Goal: Task Accomplishment & Management: Use online tool/utility

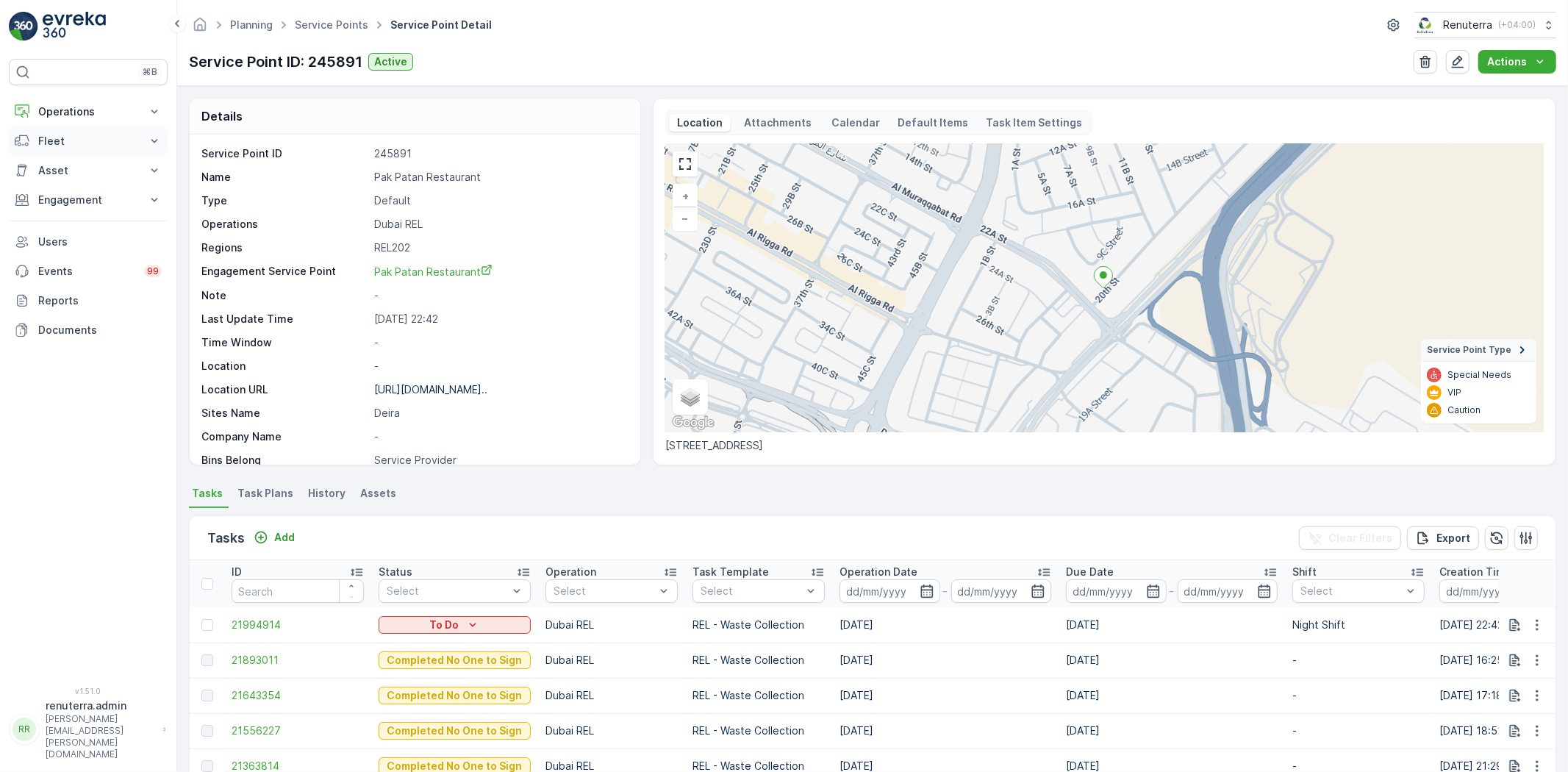
click at [75, 128] on button "Fleet" at bounding box center [88, 141] width 159 height 30
click at [84, 110] on p "Operations" at bounding box center [88, 111] width 100 height 15
click at [80, 180] on p "Routes & Tasks" at bounding box center [75, 178] width 75 height 15
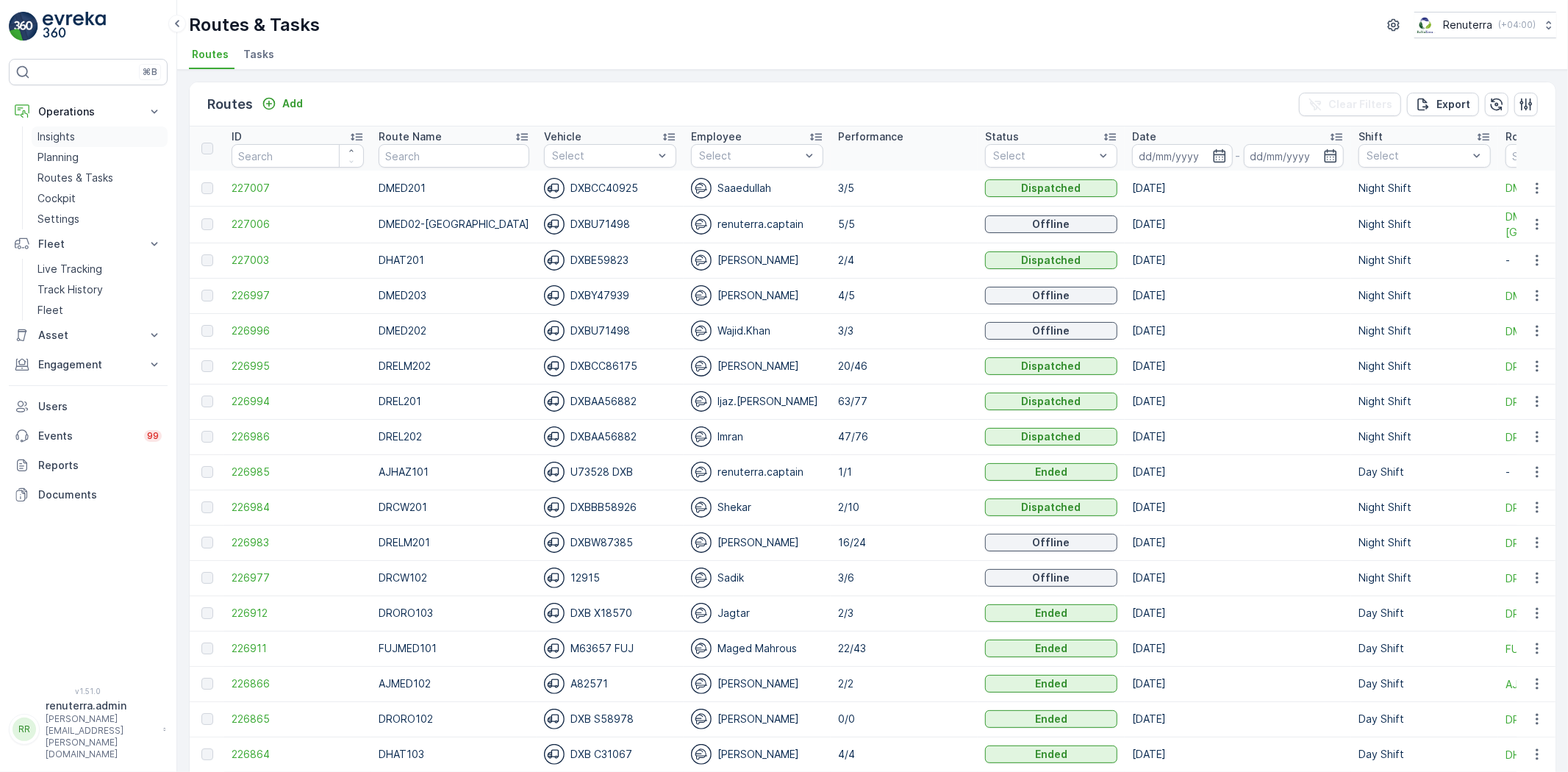
click at [75, 144] on link "Insights" at bounding box center [99, 136] width 136 height 21
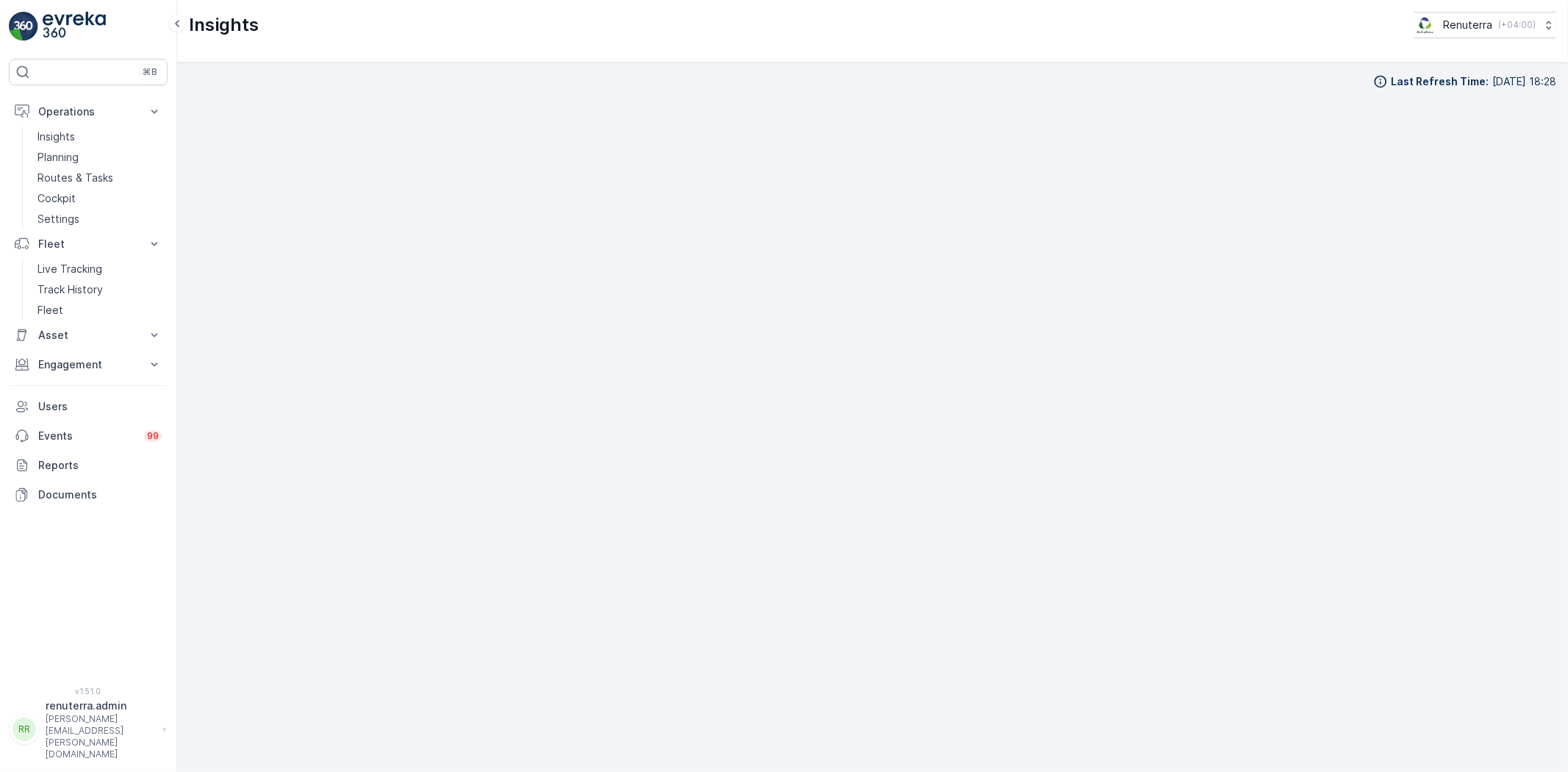
scroll to position [16, 0]
click at [1557, 433] on div "Last Refresh Time : 23.09.2025 18:28" at bounding box center [872, 417] width 1390 height 709
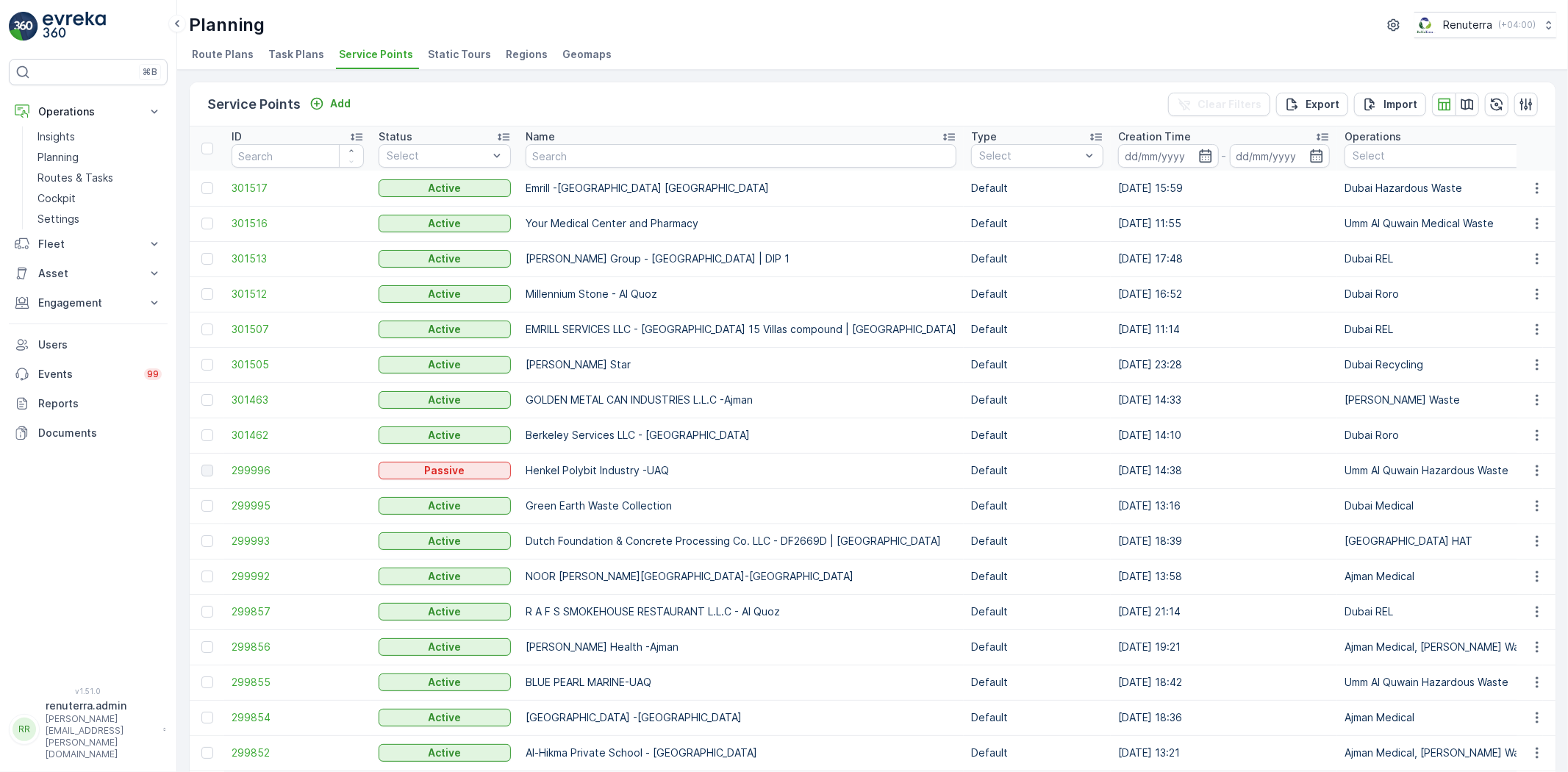
drag, startPoint x: 613, startPoint y: 141, endPoint x: 611, endPoint y: 149, distance: 8.2
click at [611, 147] on th "Name" at bounding box center [740, 148] width 446 height 44
click at [610, 152] on input "text" at bounding box center [741, 156] width 431 height 24
type input "saman"
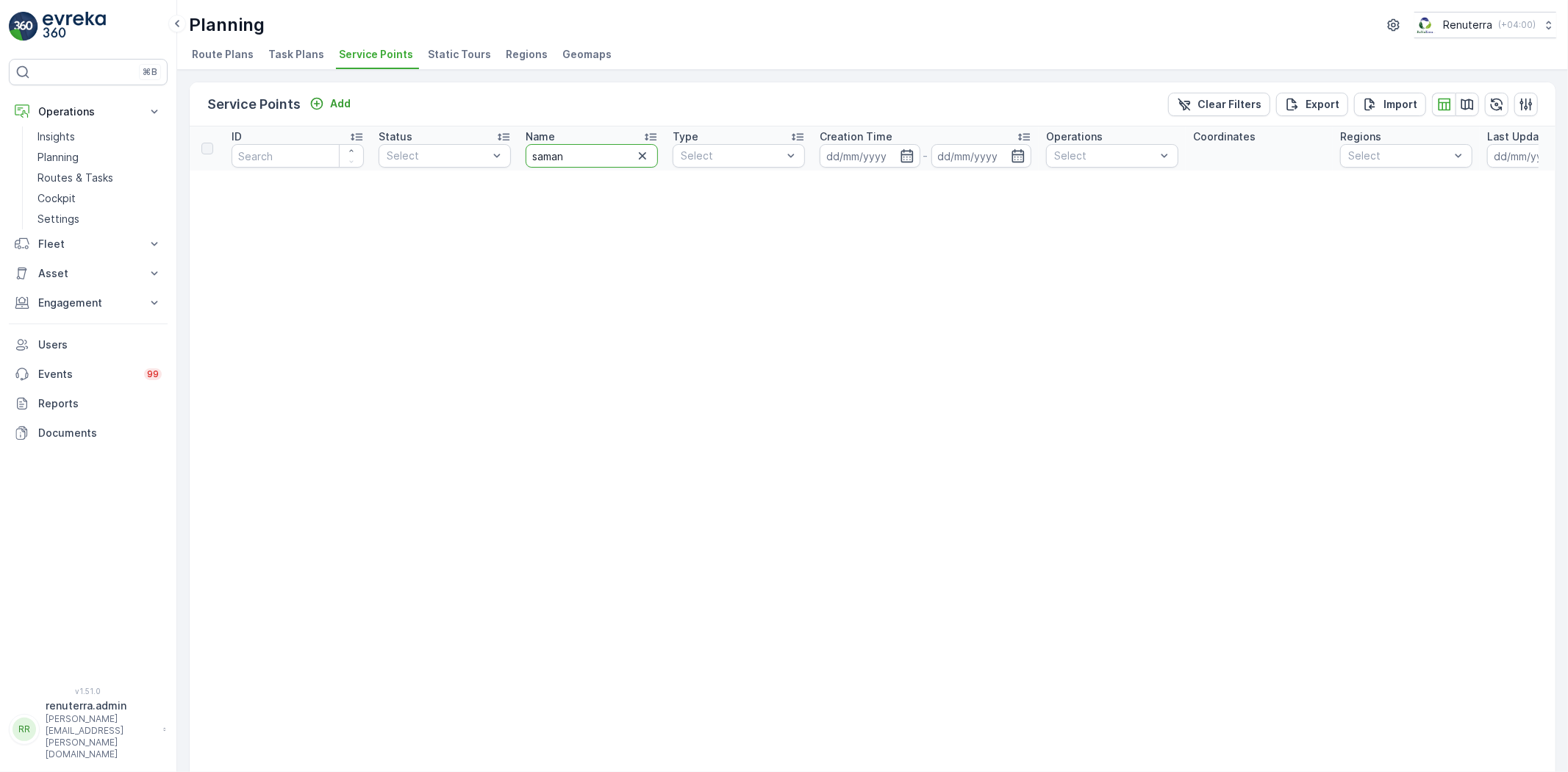
click at [578, 155] on input "saman" at bounding box center [591, 156] width 132 height 24
type input "shj"
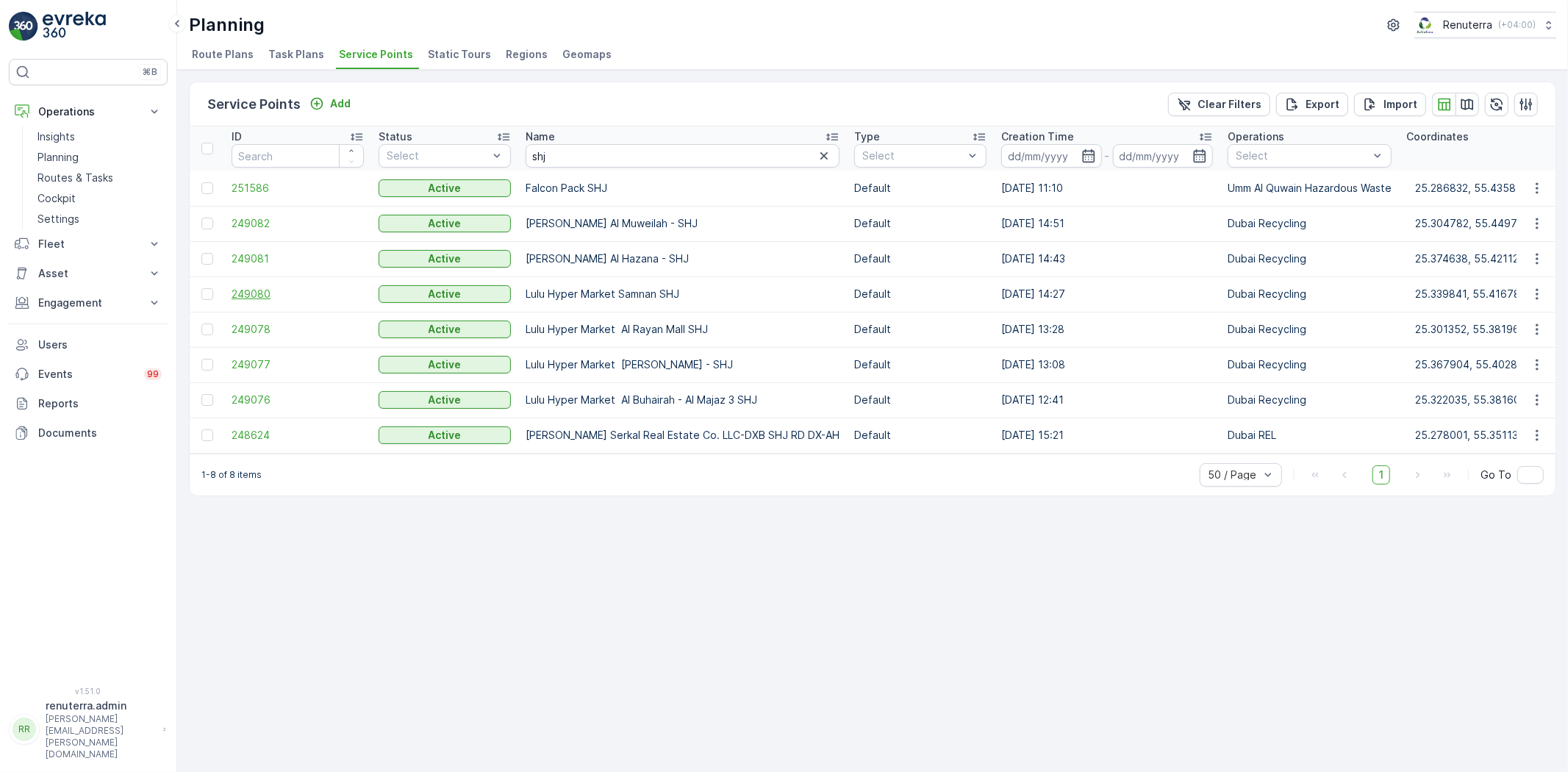
click at [274, 297] on span "249080" at bounding box center [297, 294] width 132 height 15
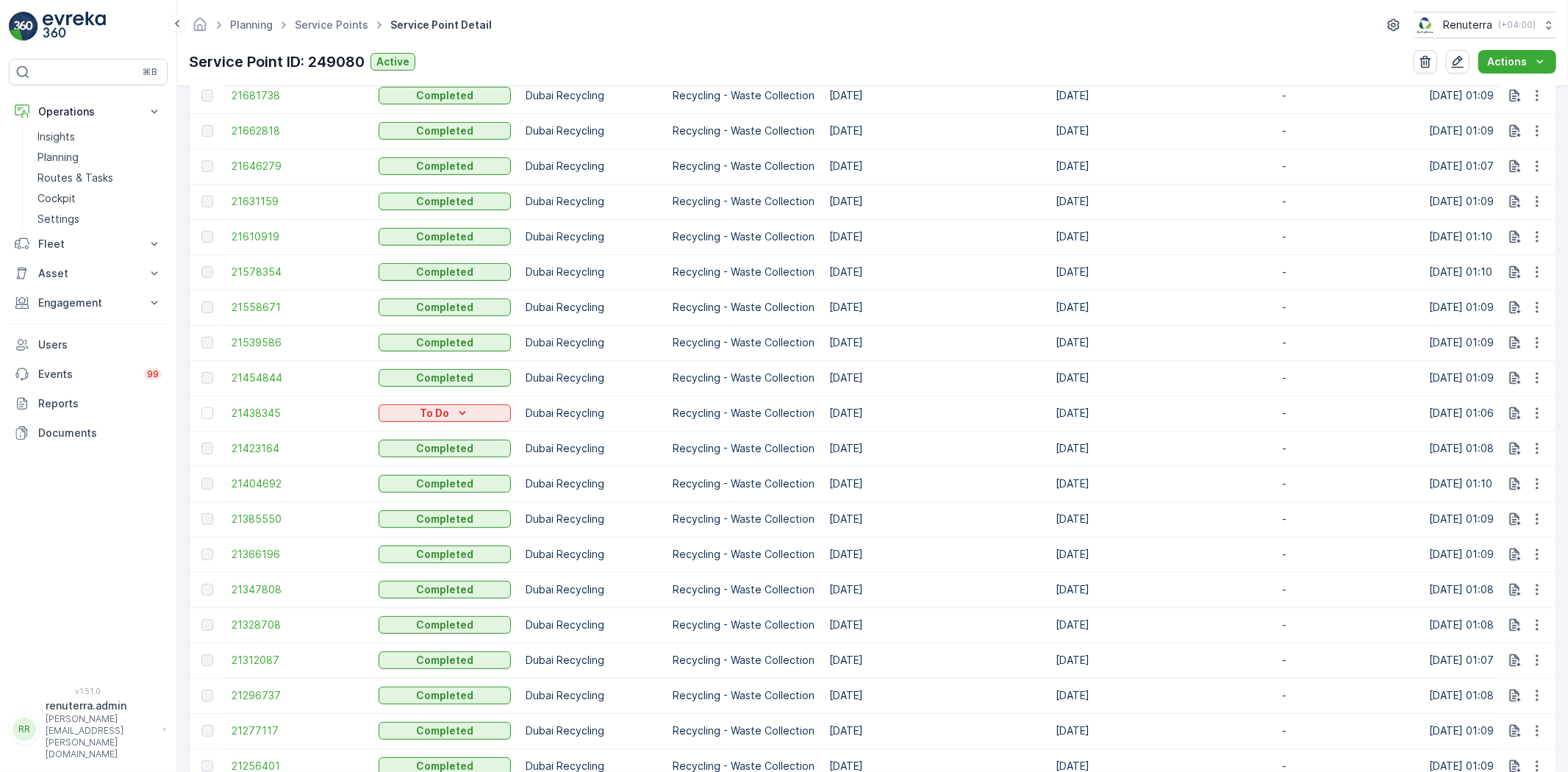
scroll to position [817, 0]
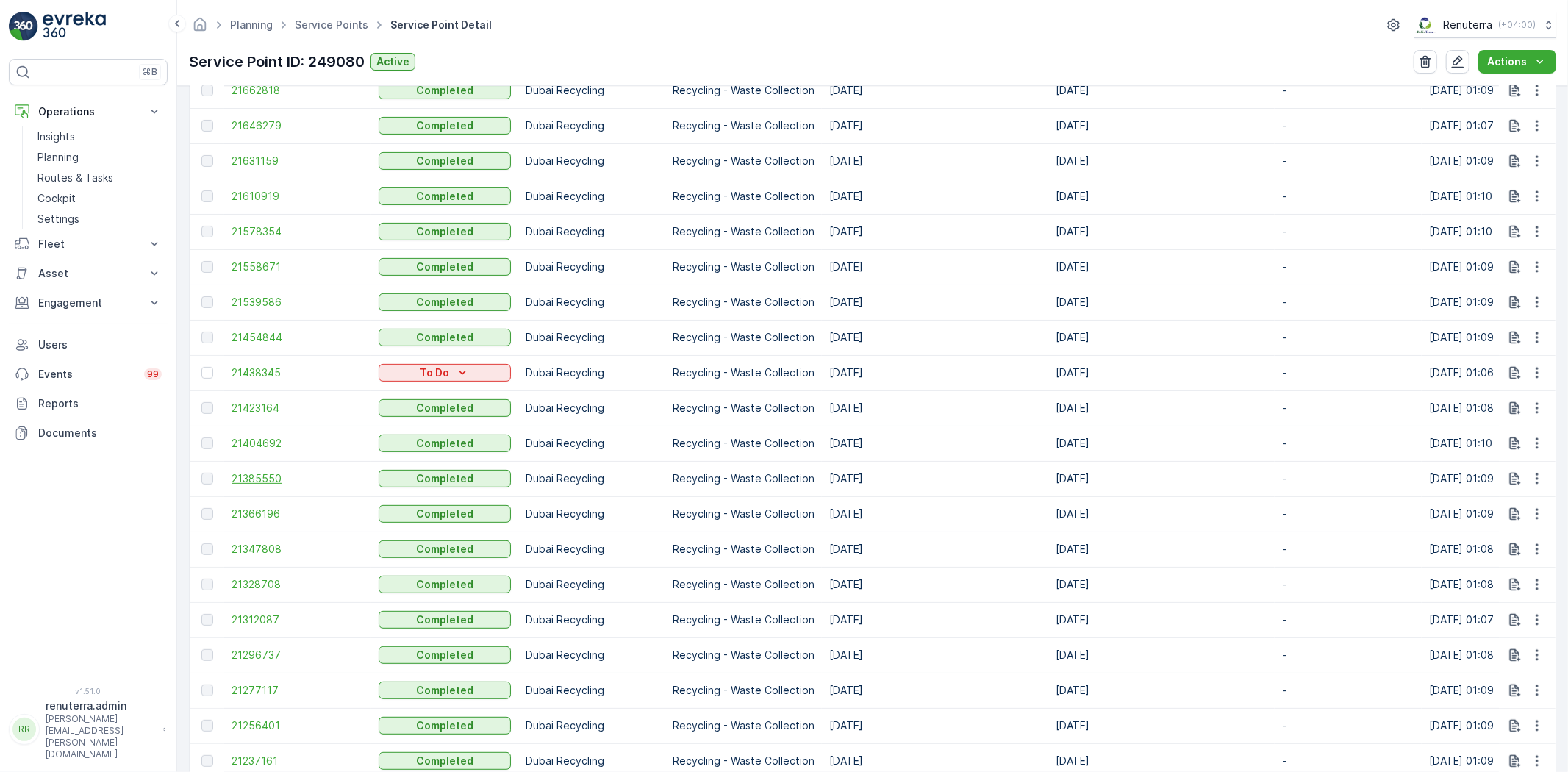
click at [258, 481] on span "21385550" at bounding box center [297, 478] width 132 height 15
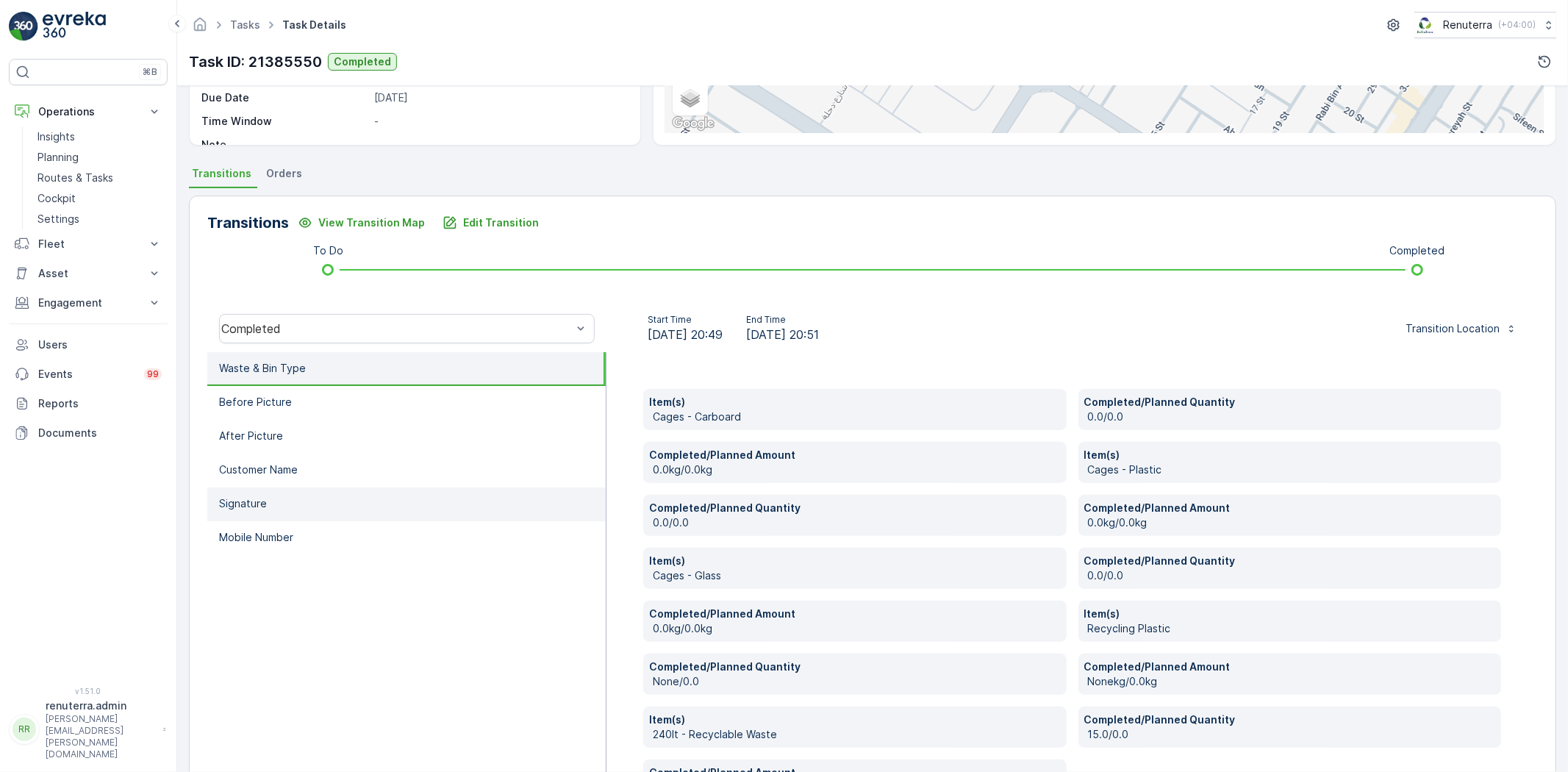
scroll to position [245, 0]
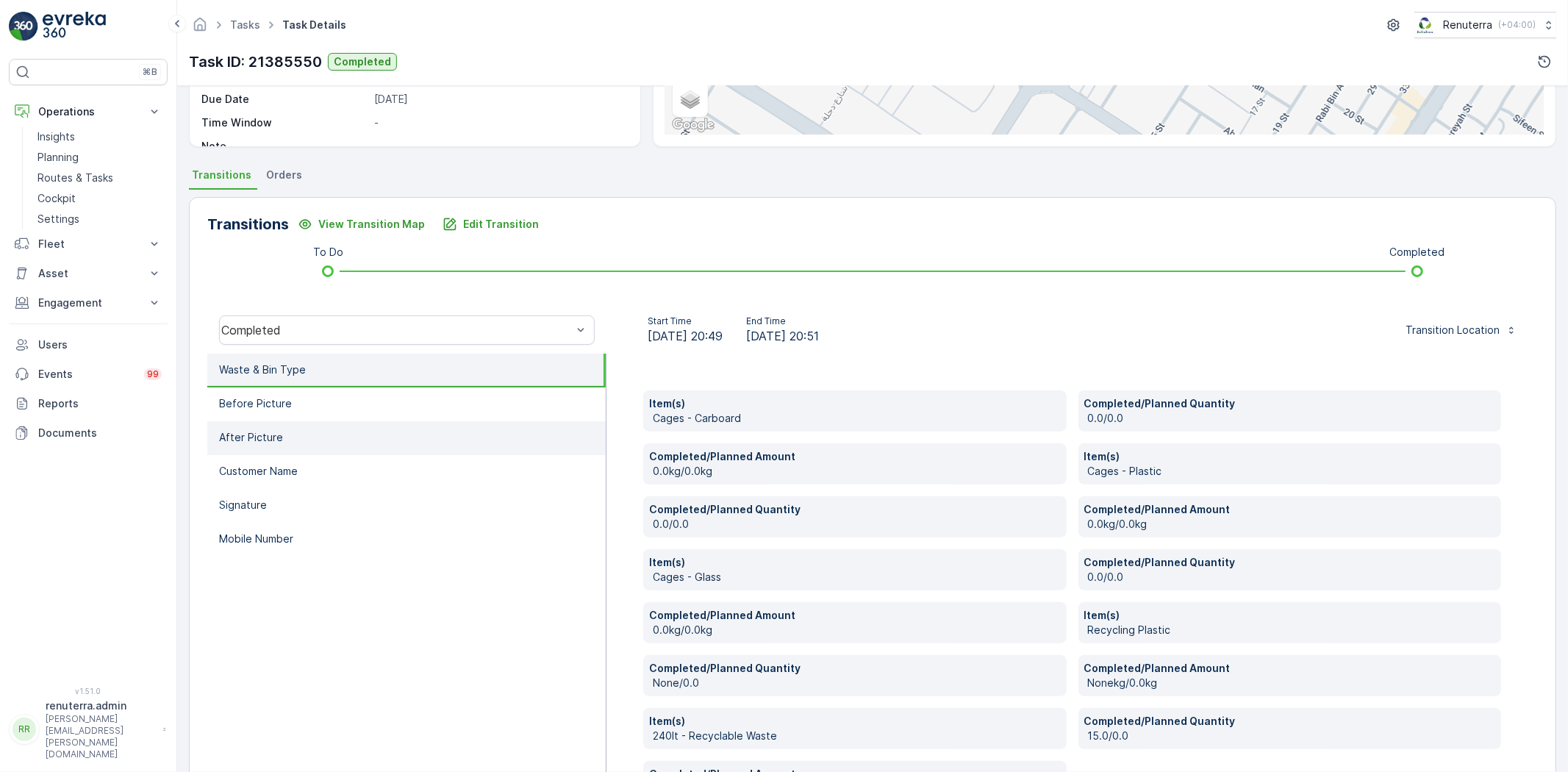
drag, startPoint x: 278, startPoint y: 526, endPoint x: 327, endPoint y: 524, distance: 49.0
click at [287, 532] on p "Mobile Number" at bounding box center [256, 539] width 74 height 15
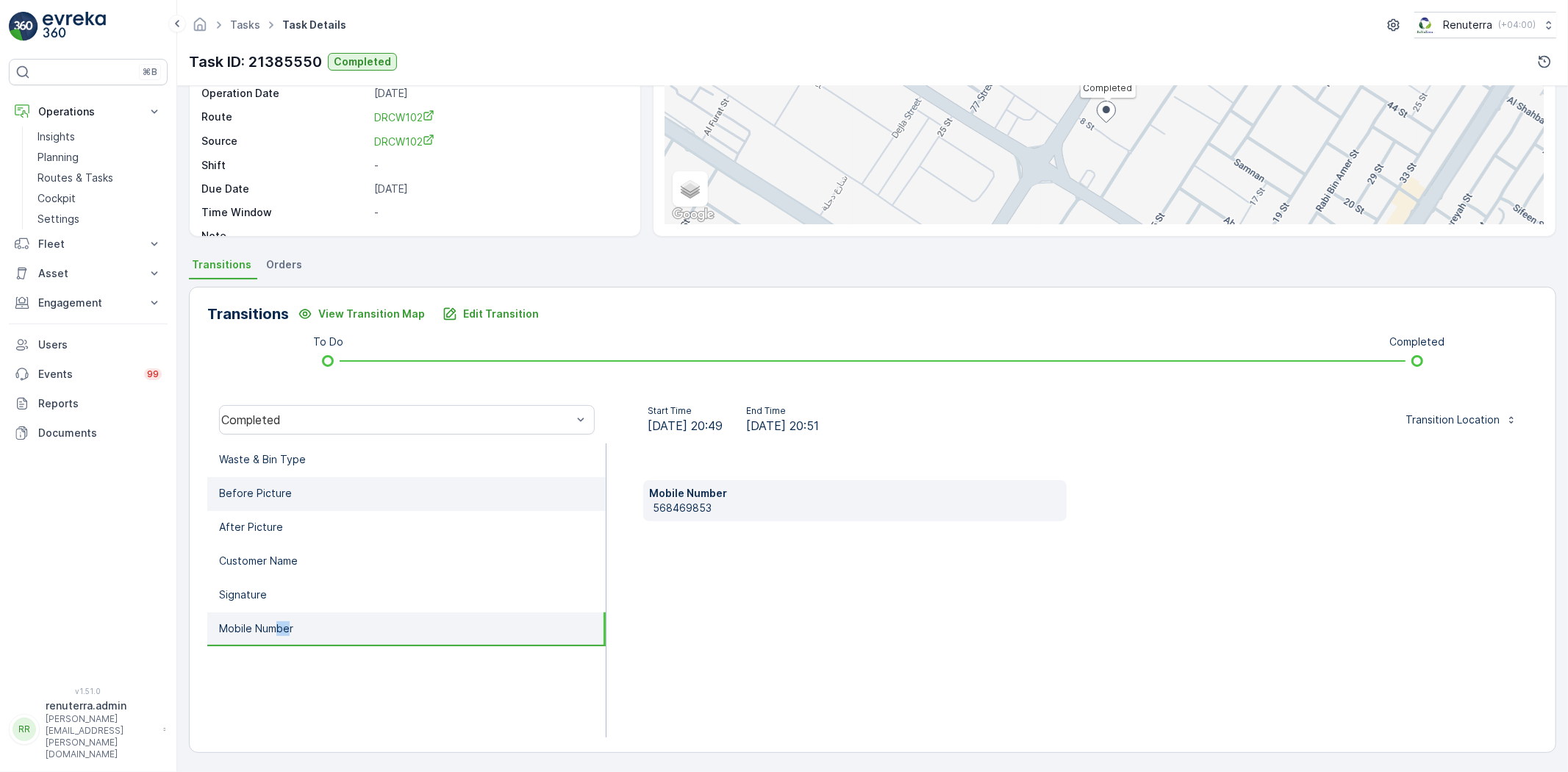
scroll to position [155, 0]
drag, startPoint x: 649, startPoint y: 506, endPoint x: 703, endPoint y: 507, distance: 54.0
click at [738, 507] on div "Mobile Number [PHONE_NUMBER]" at bounding box center [854, 500] width 424 height 41
copy p "568469853"
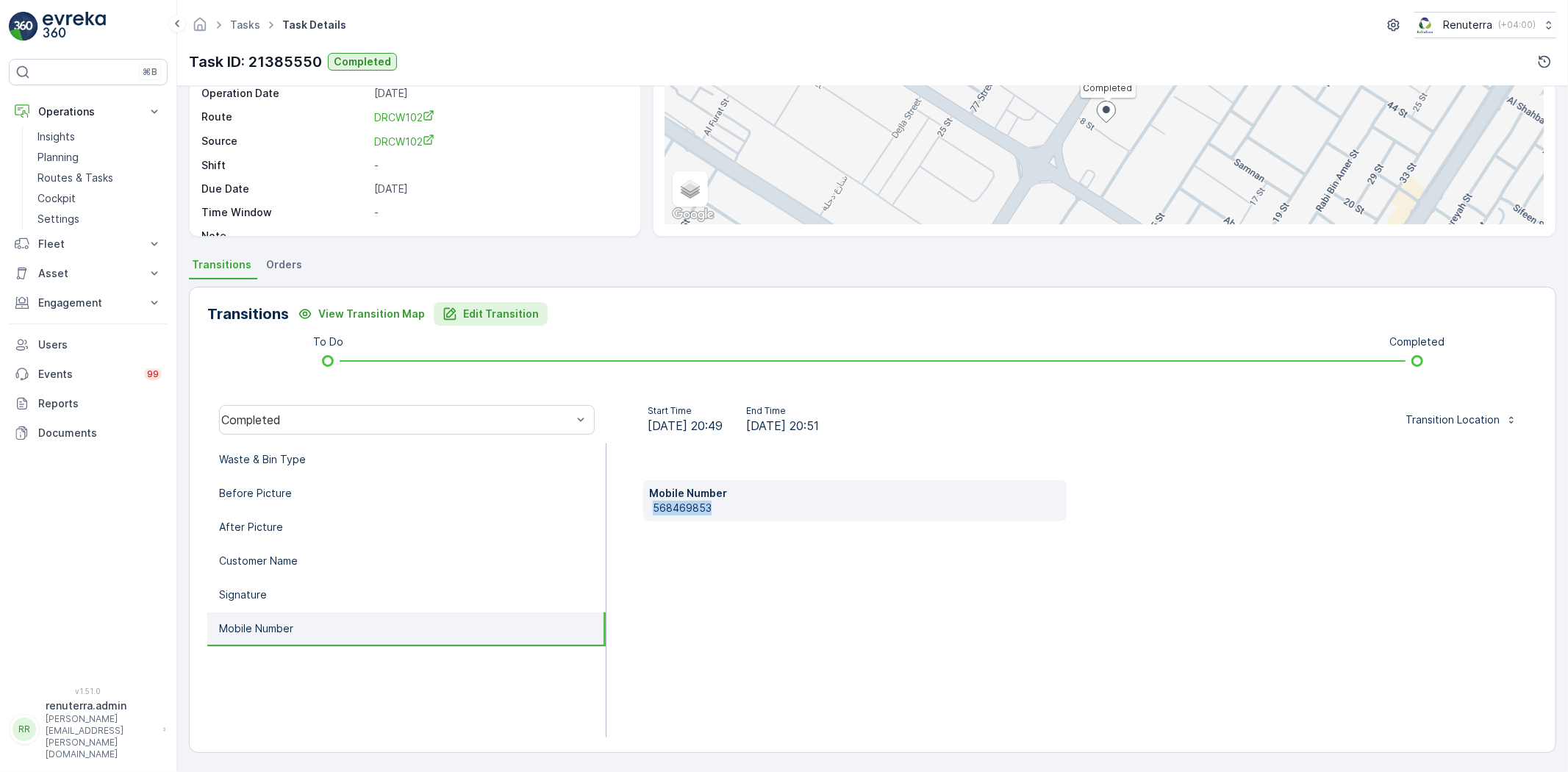
click at [490, 303] on button "Edit Transition" at bounding box center [490, 314] width 114 height 24
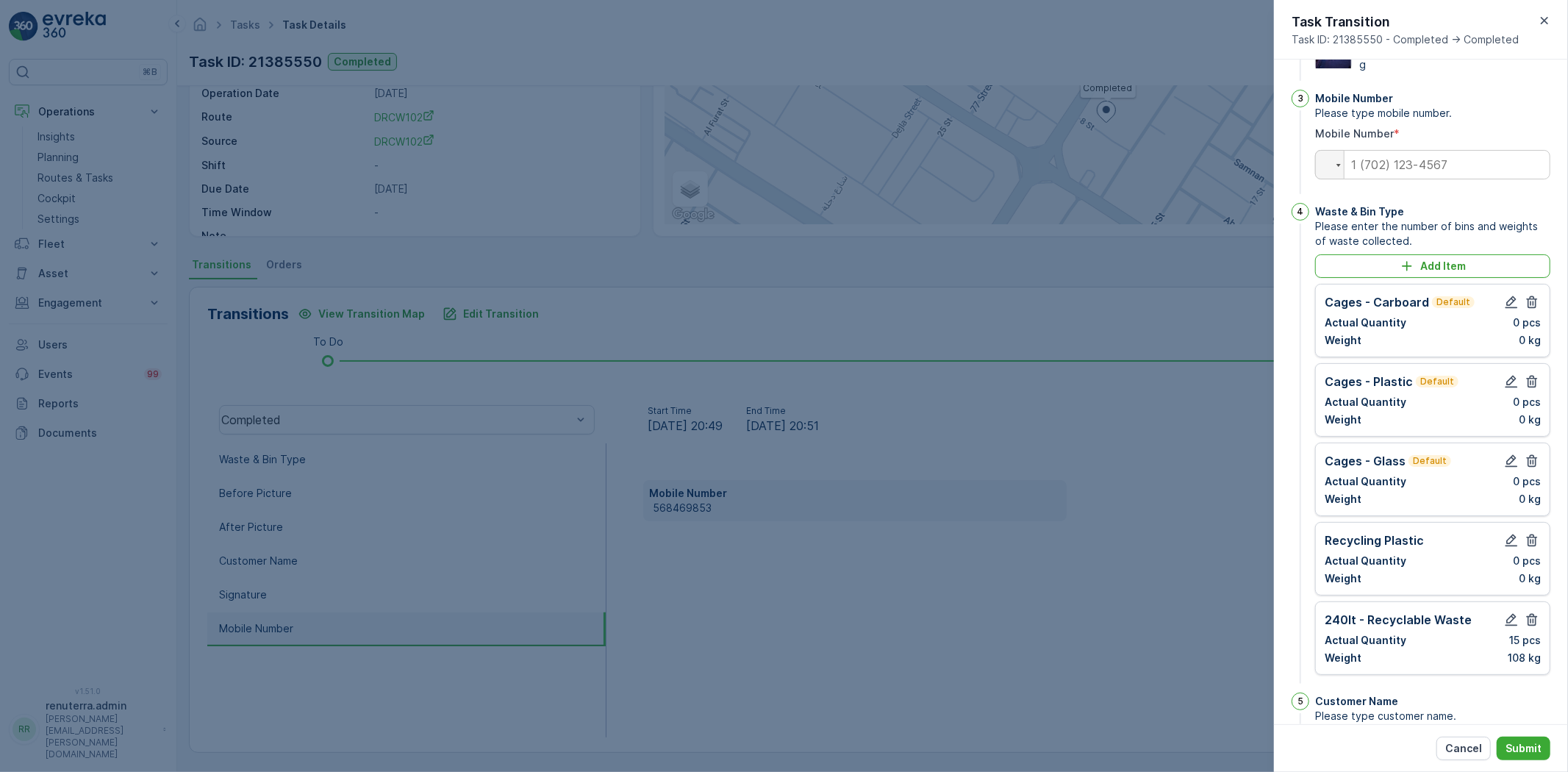
scroll to position [251, 0]
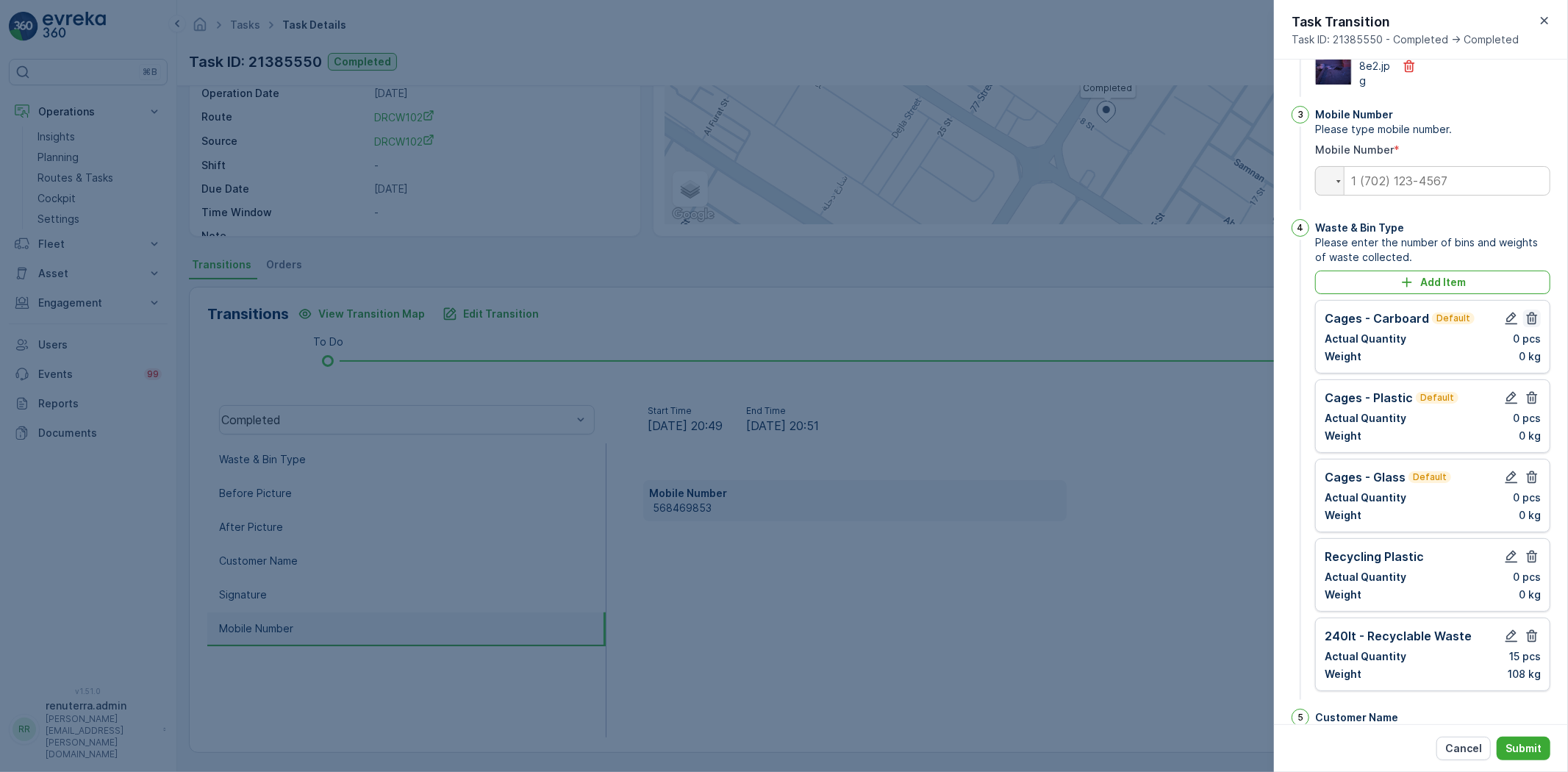
click at [1527, 325] on icon "button" at bounding box center [1531, 318] width 15 height 15
click at [1529, 325] on icon "button" at bounding box center [1531, 318] width 15 height 15
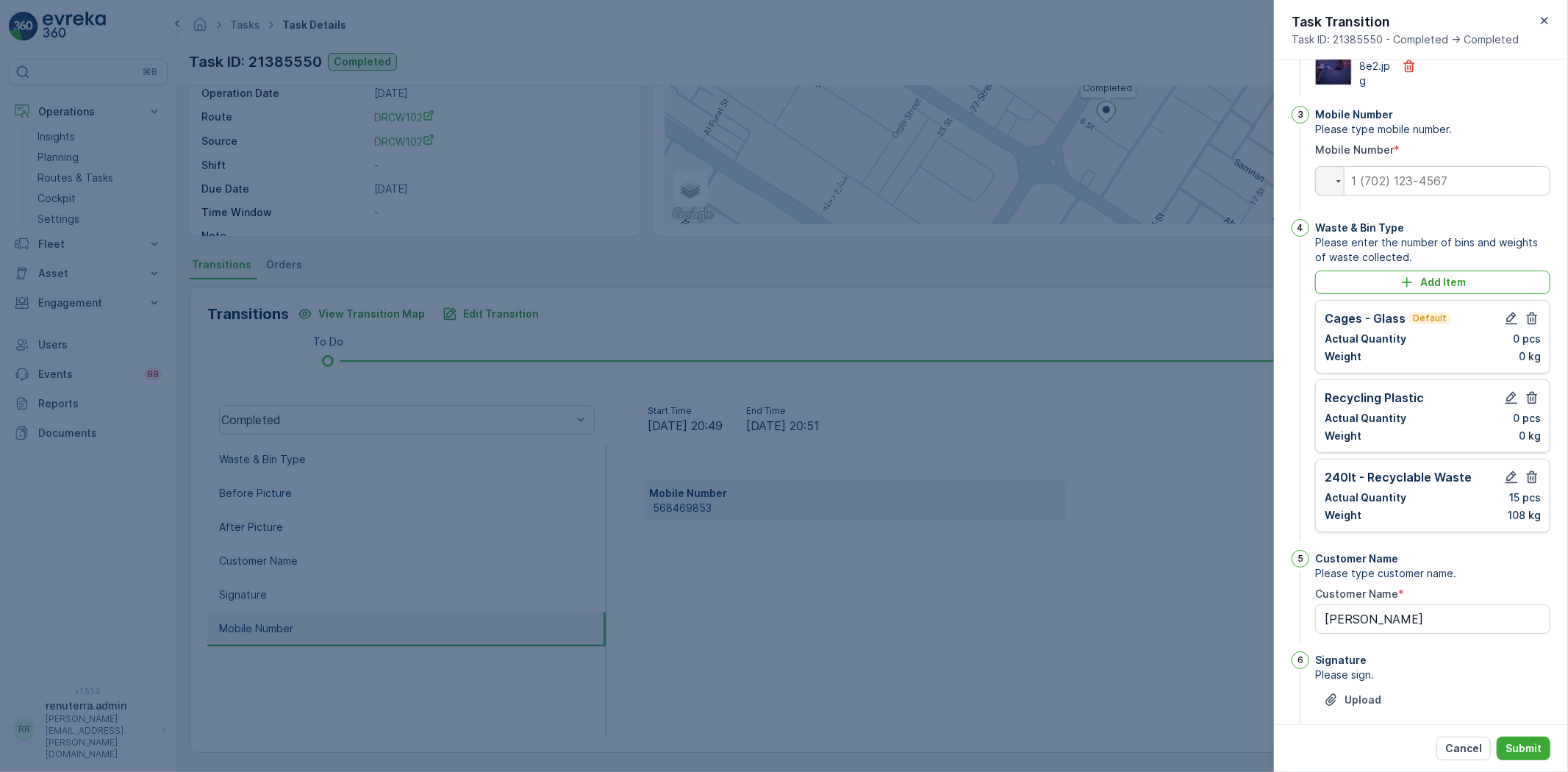
click at [1529, 325] on icon "button" at bounding box center [1531, 318] width 15 height 15
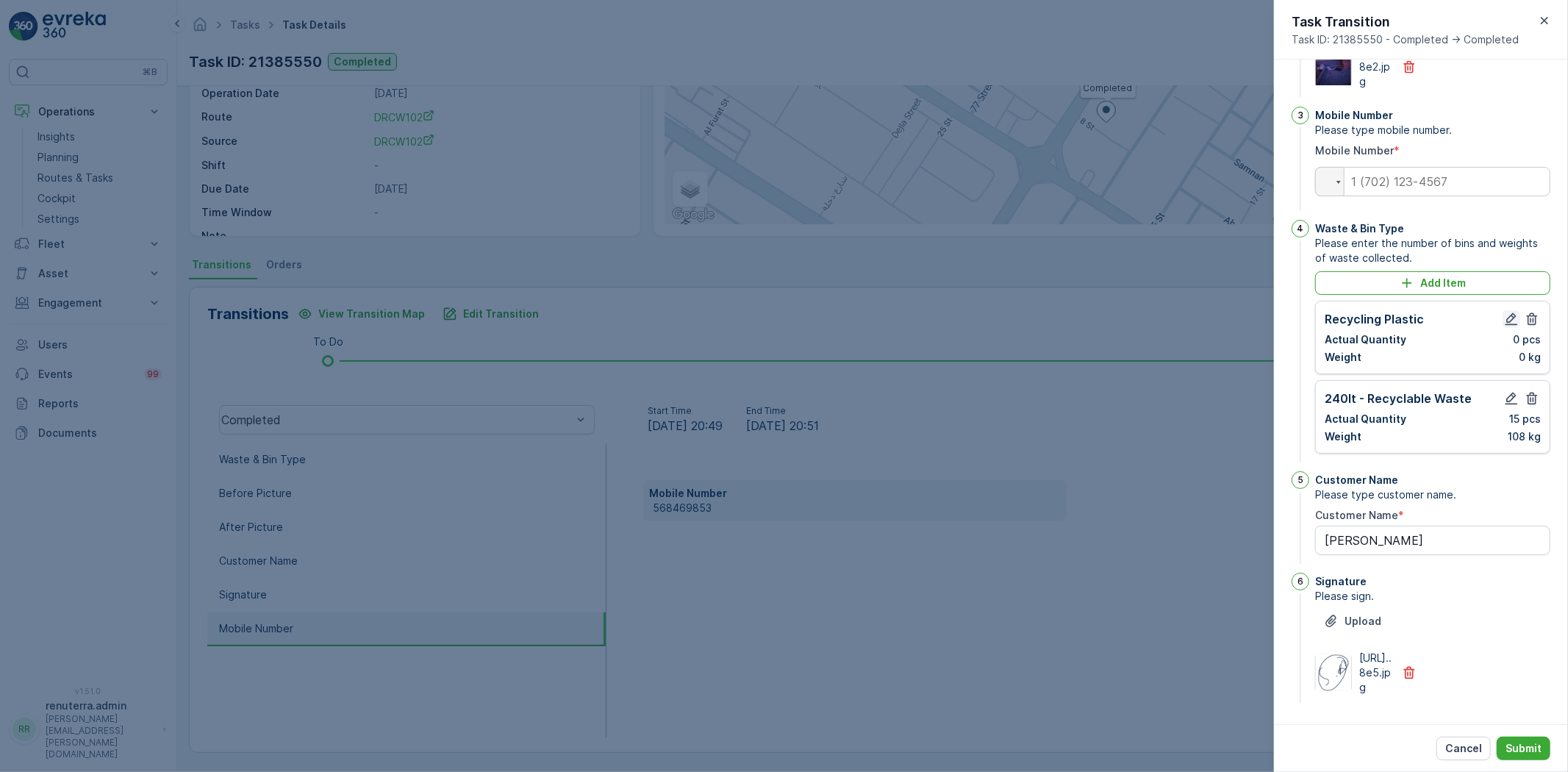
click at [1506, 326] on icon "button" at bounding box center [1510, 319] width 15 height 15
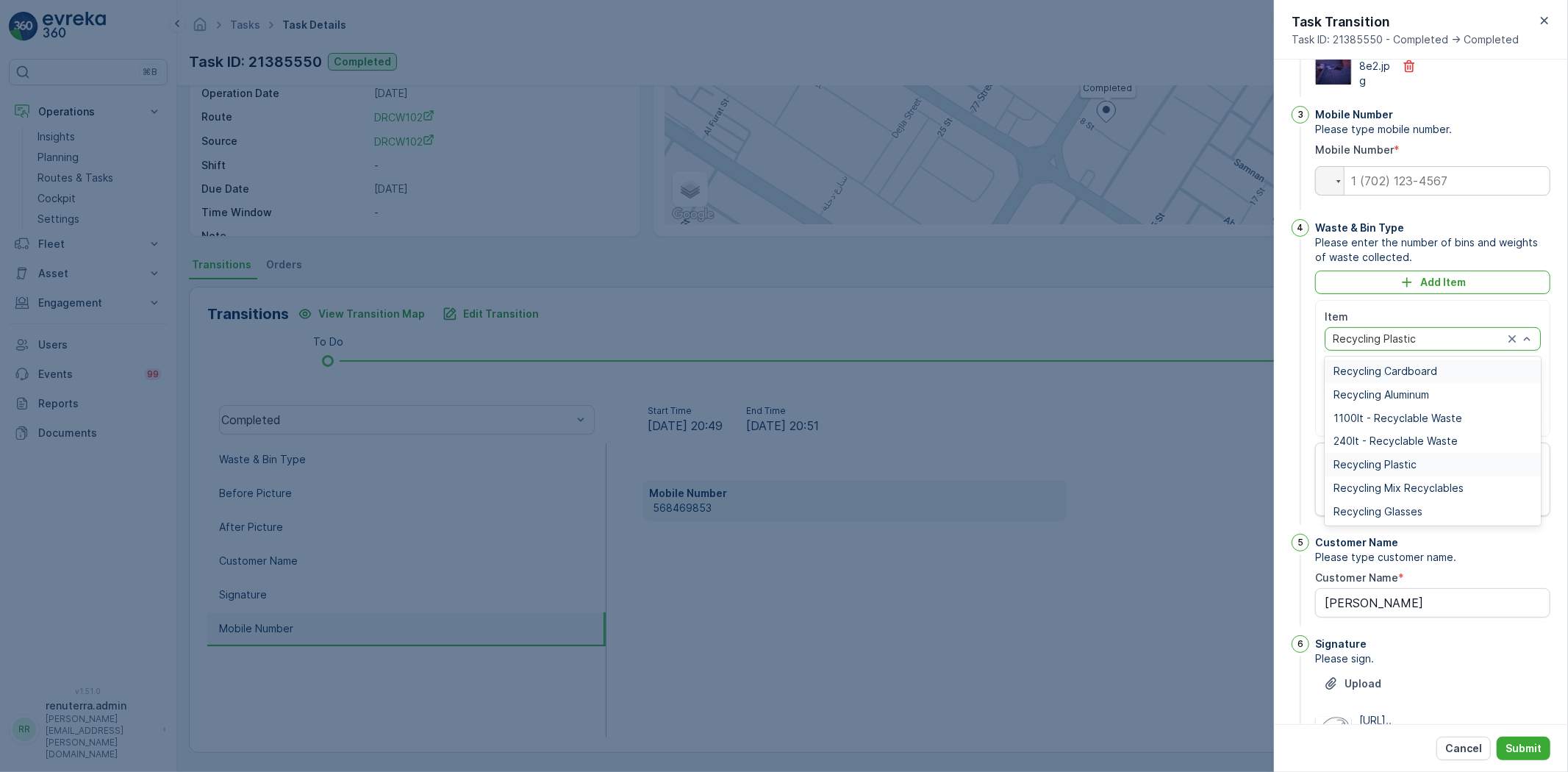
drag, startPoint x: 1502, startPoint y: 365, endPoint x: 1499, endPoint y: 381, distance: 16.3
click at [1502, 364] on div "Item 7 results available. Use Up and Down to choose options, press Enter to sel…" at bounding box center [1432, 368] width 235 height 137
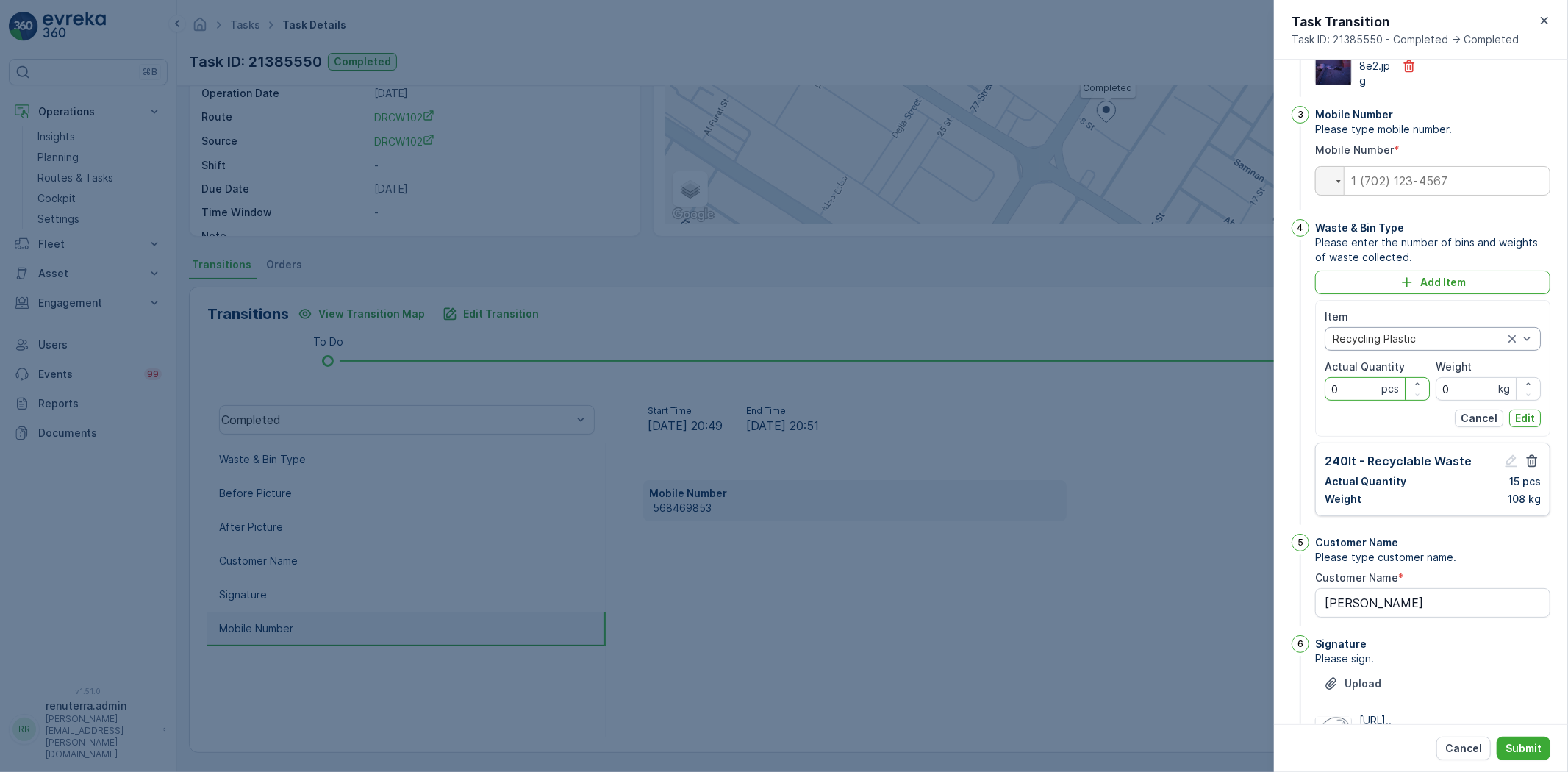
click at [1364, 401] on Quantity "0" at bounding box center [1377, 389] width 105 height 24
type Quantity "5"
click at [1457, 401] on input "0" at bounding box center [1489, 389] width 105 height 24
type input "108"
click at [1521, 426] on p "Edit" at bounding box center [1525, 418] width 20 height 15
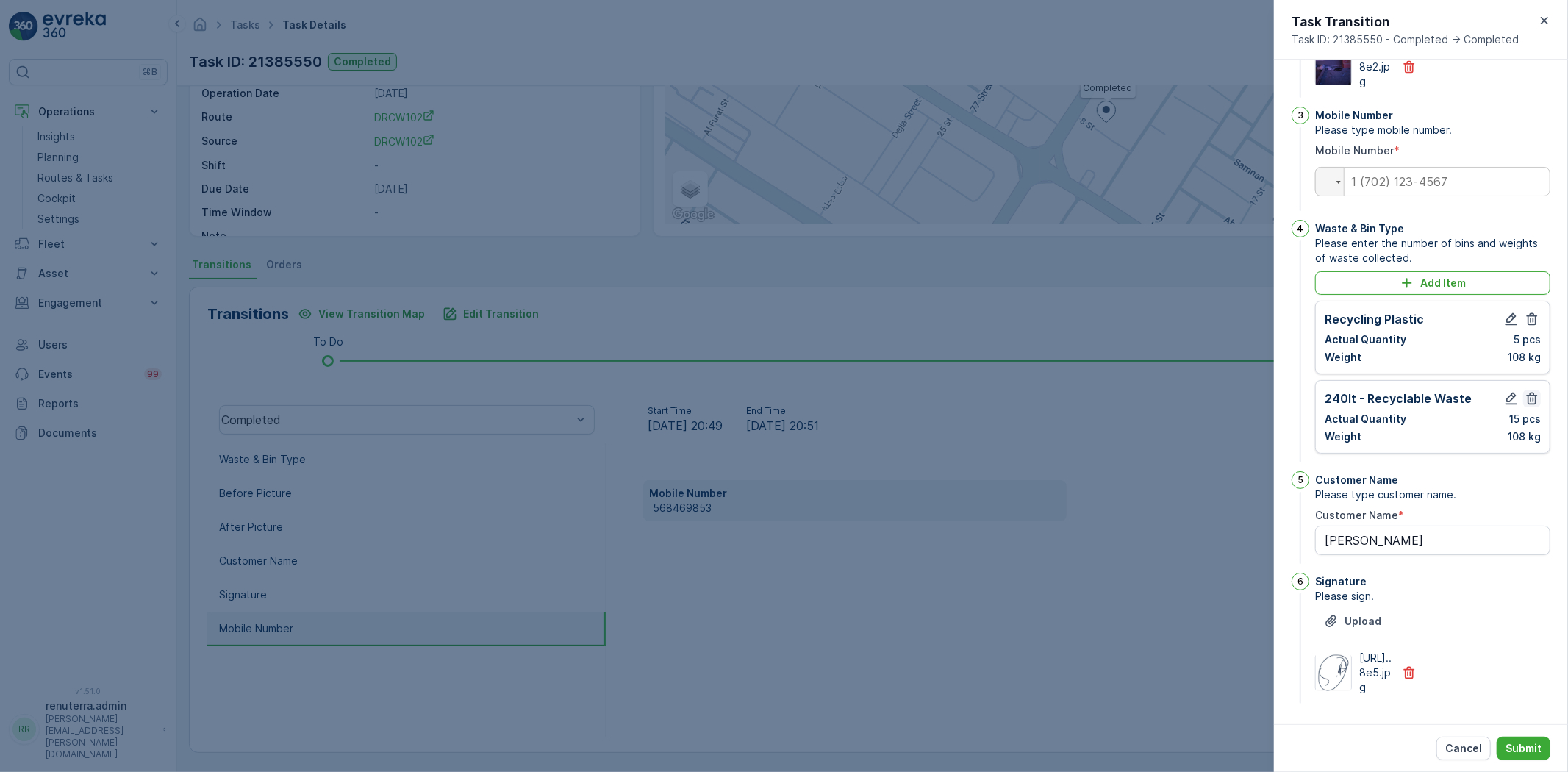
click at [1529, 406] on icon "button" at bounding box center [1531, 398] width 15 height 15
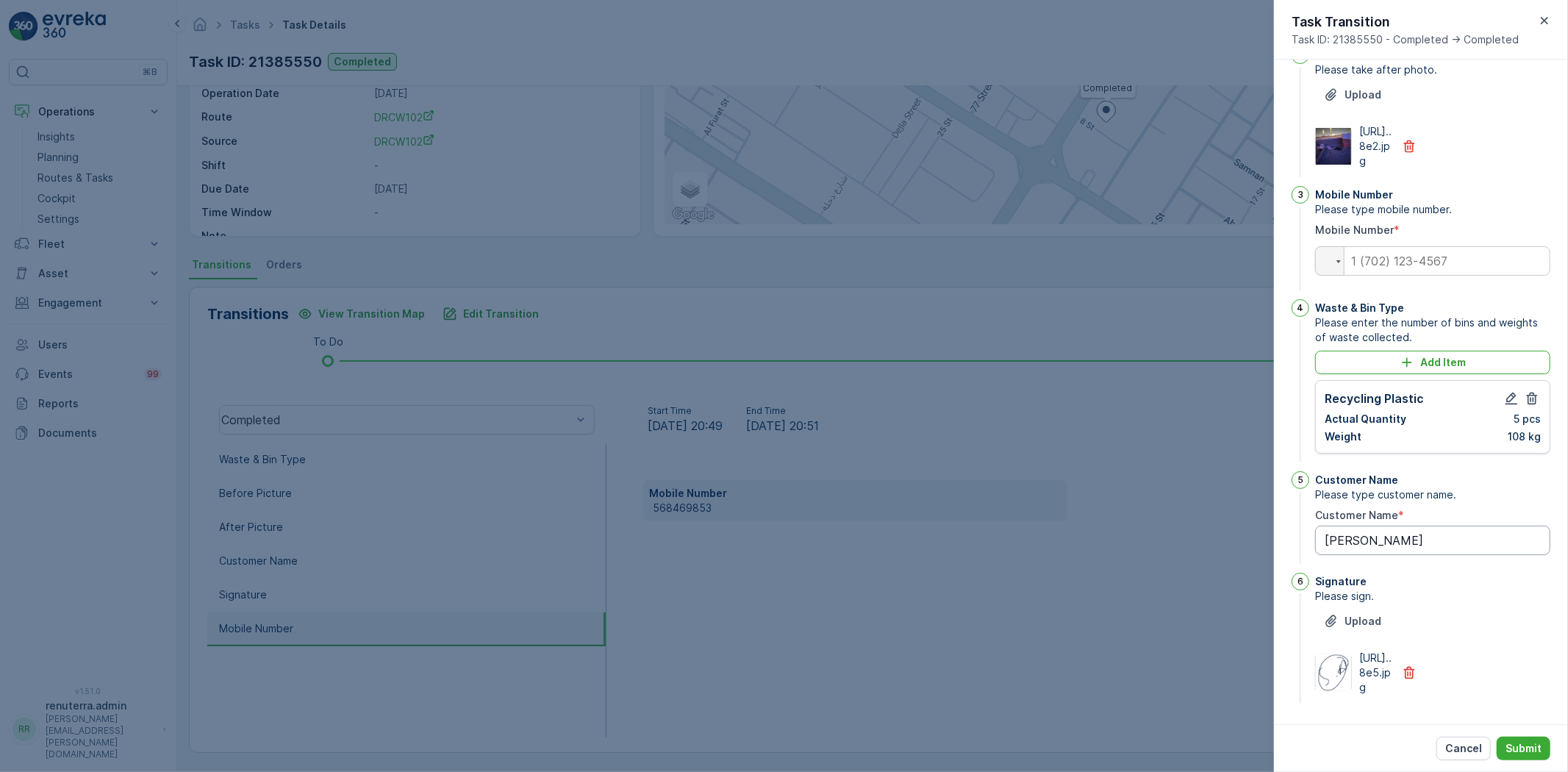
click at [1410, 526] on Name "[PERSON_NAME]" at bounding box center [1432, 541] width 235 height 30
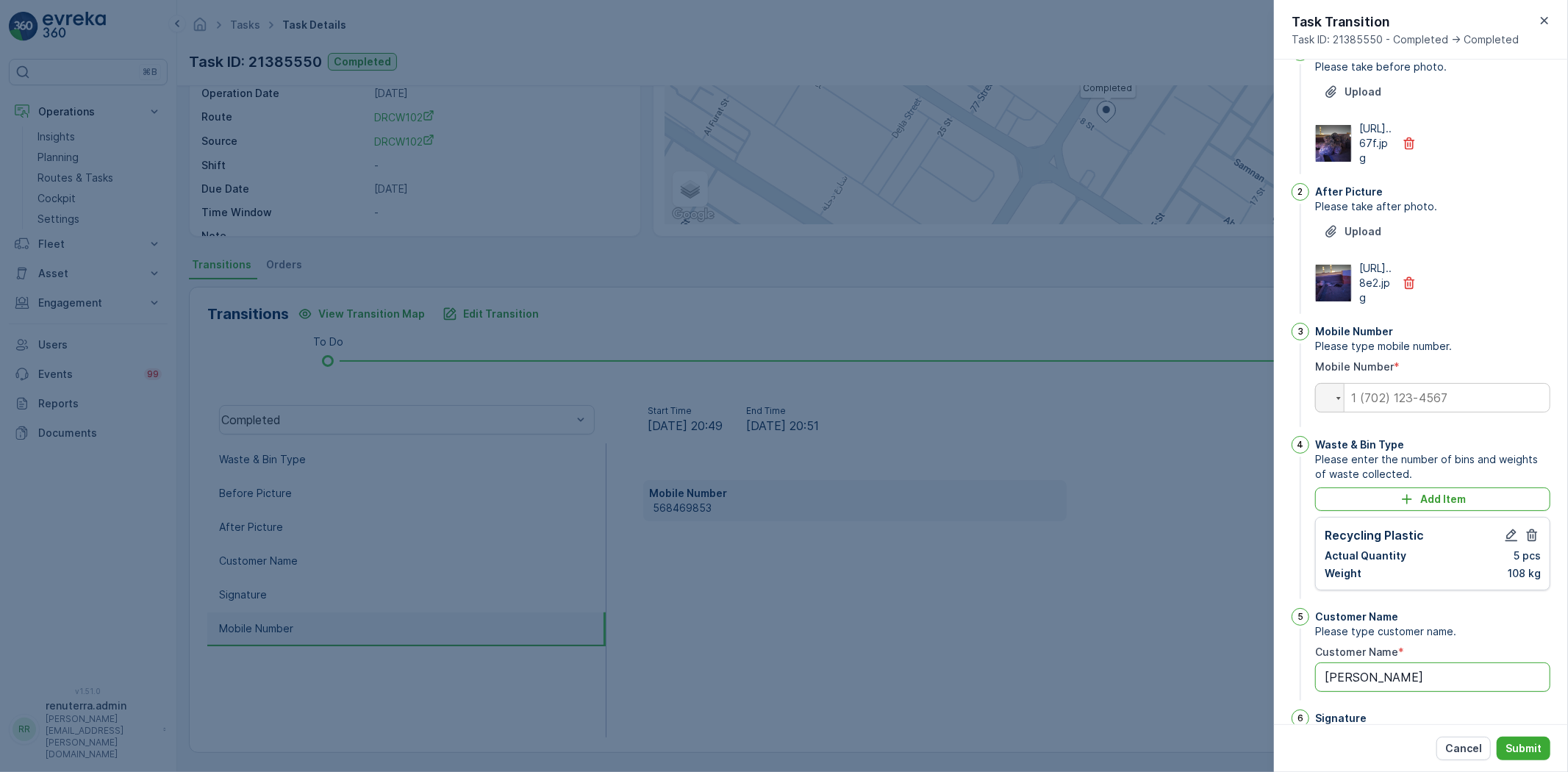
scroll to position [5, 0]
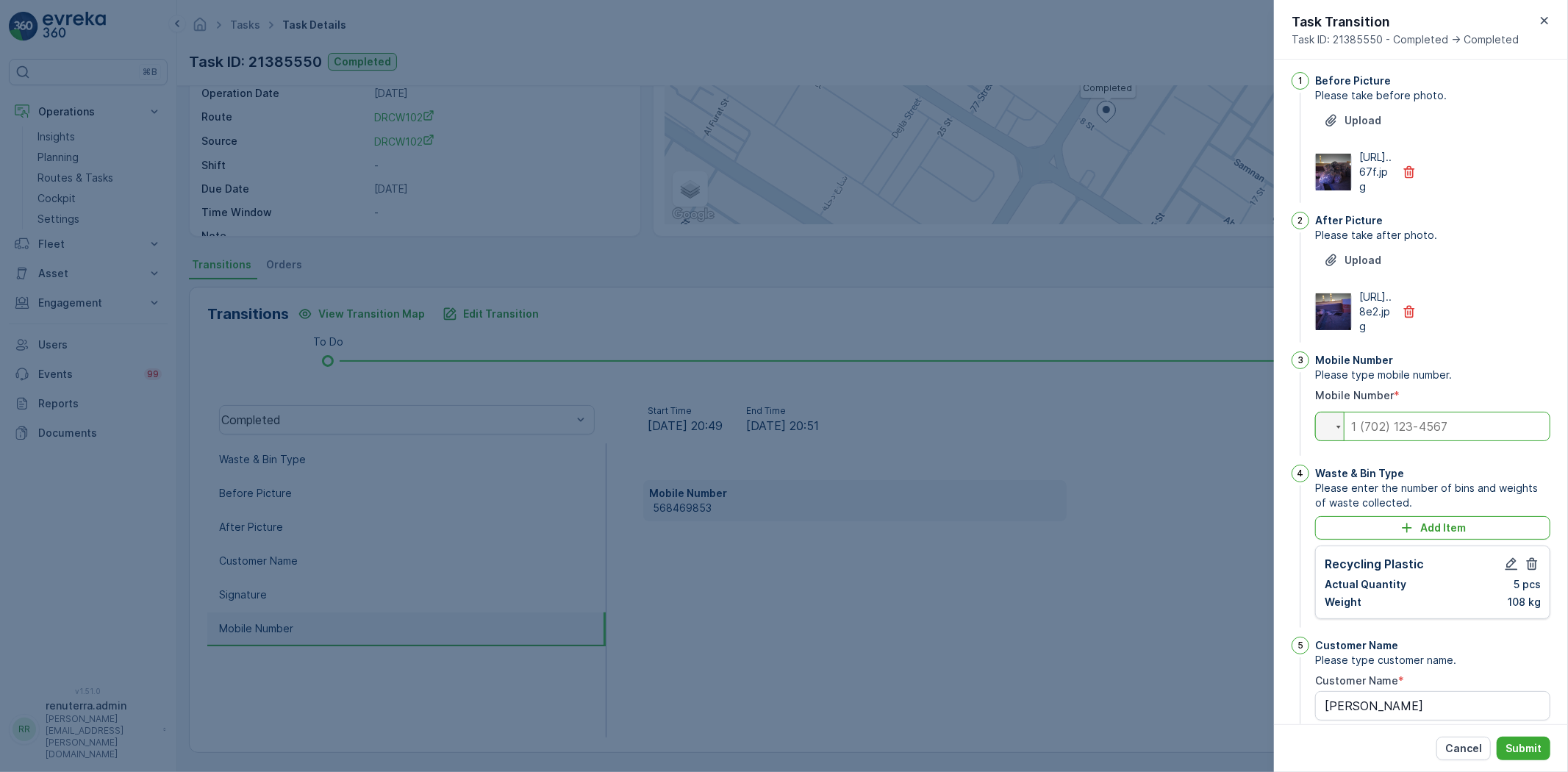
click at [1396, 441] on input "tel" at bounding box center [1432, 427] width 235 height 30
paste input "[PHONE_NUMBER]"
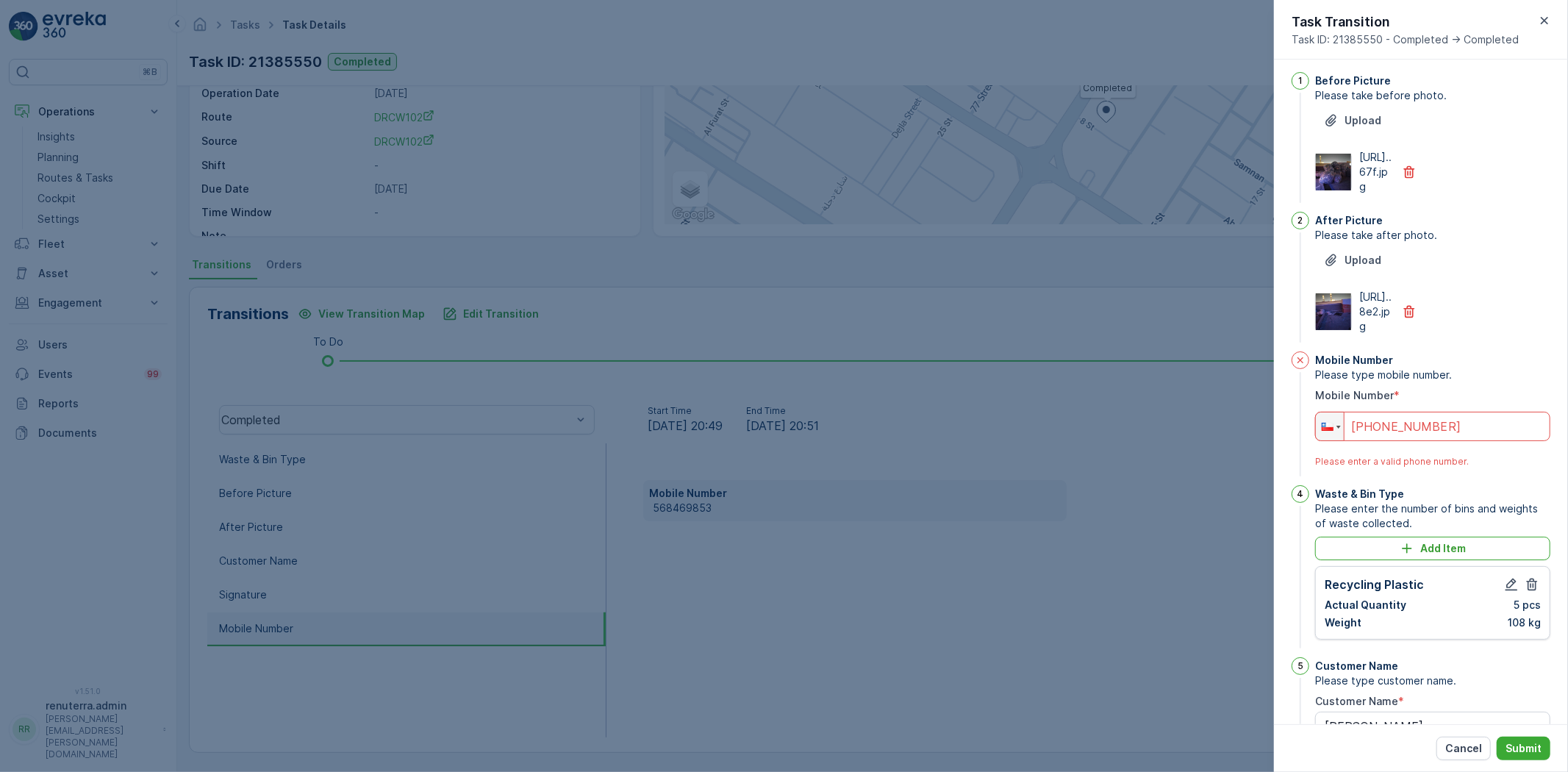
drag, startPoint x: 1453, startPoint y: 493, endPoint x: 1275, endPoint y: 526, distance: 181.0
click at [1270, 526] on div "Tasks Task Details Renuterra ( +04:00 ) Task ID: 21385550 Completed Details Tas…" at bounding box center [872, 386] width 1390 height 772
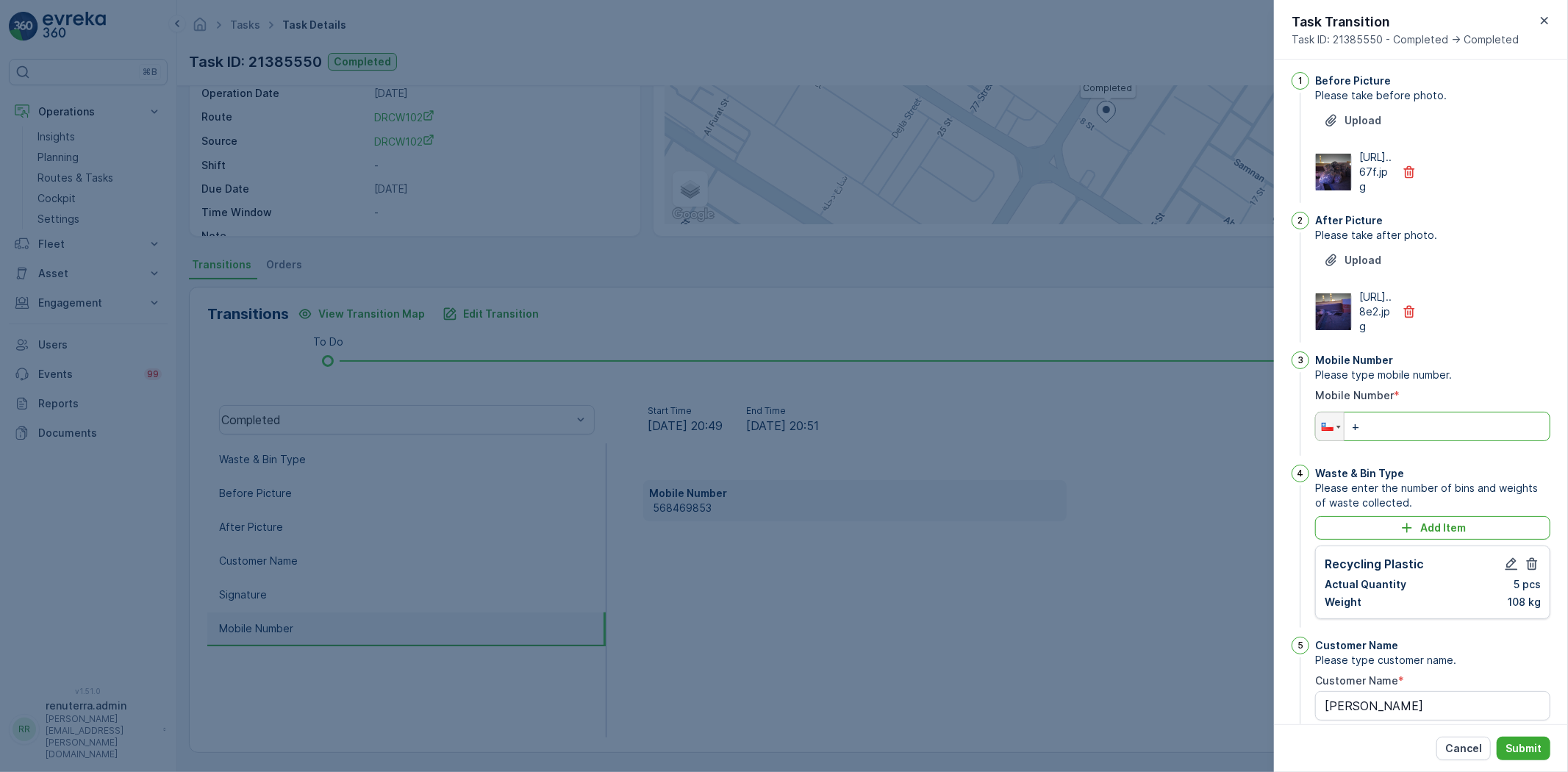
type input "+56"
click at [1374, 441] on input "+56" at bounding box center [1432, 427] width 235 height 30
click at [1546, 20] on icon "button" at bounding box center [1544, 20] width 15 height 15
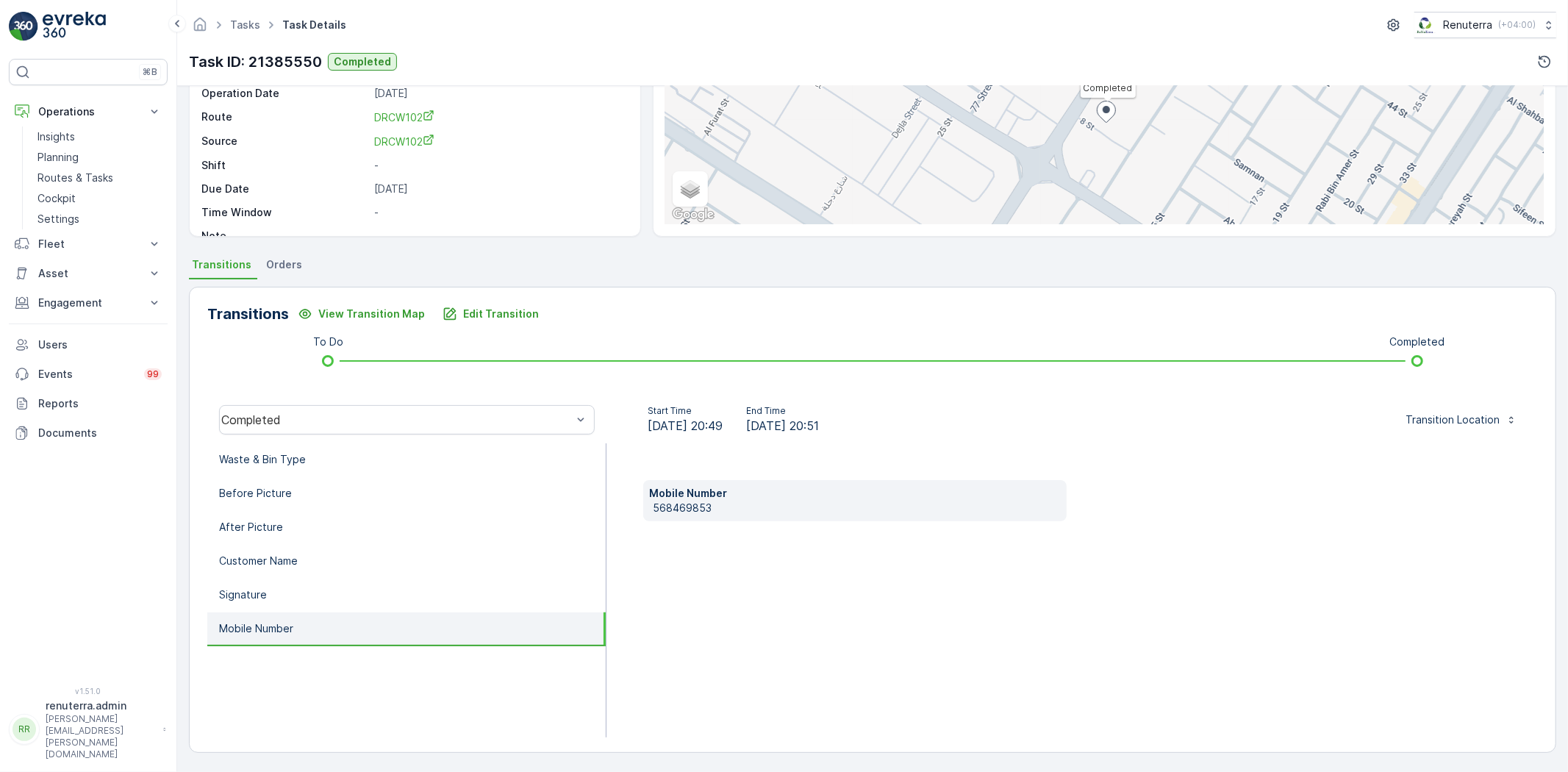
click at [500, 325] on div "Transitions View Transition Map Edit Transition To Do Completed Completed Start…" at bounding box center [872, 520] width 1368 height 466
click at [498, 319] on p "Edit Transition" at bounding box center [501, 314] width 75 height 15
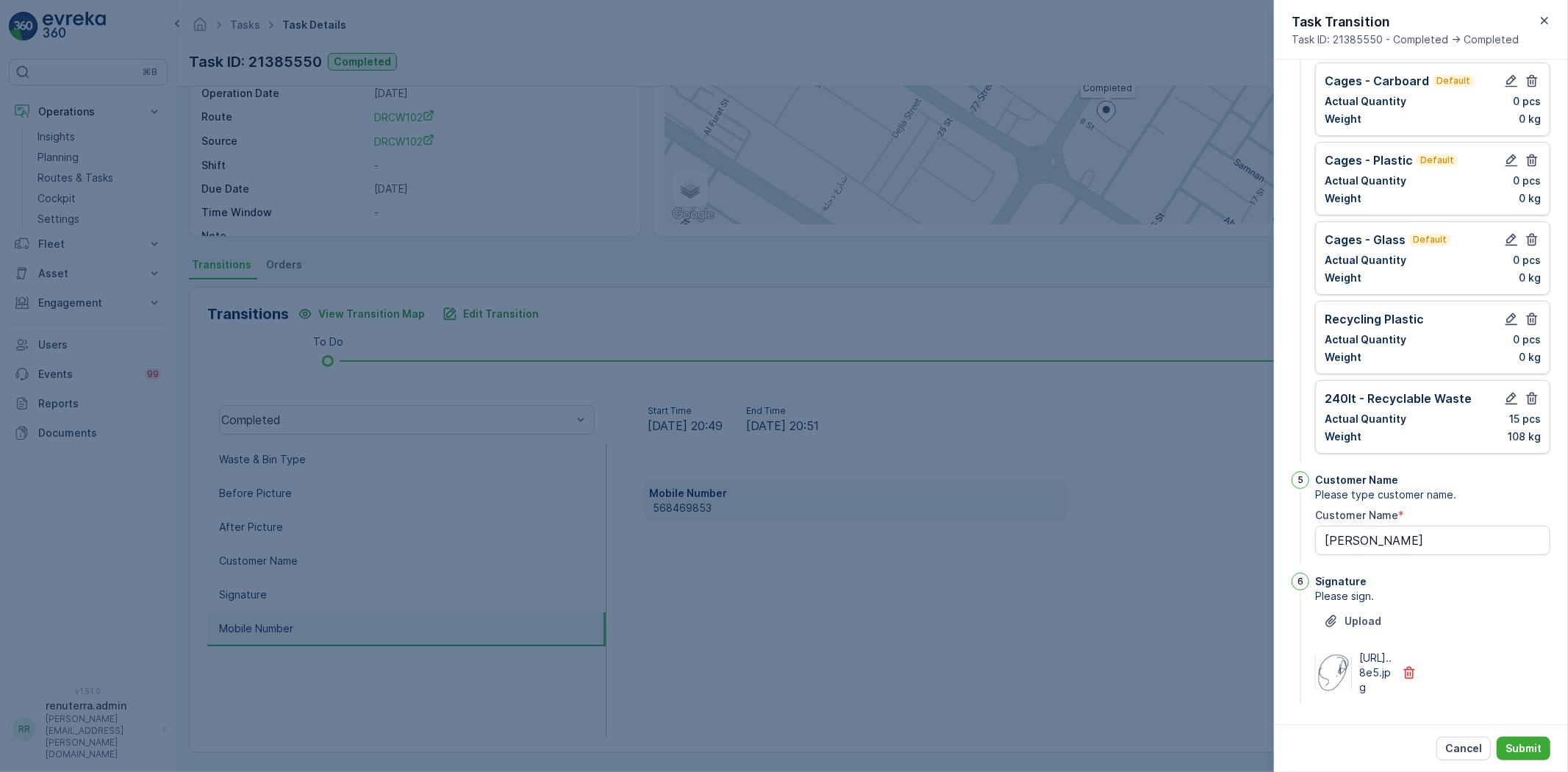
scroll to position [414, 0]
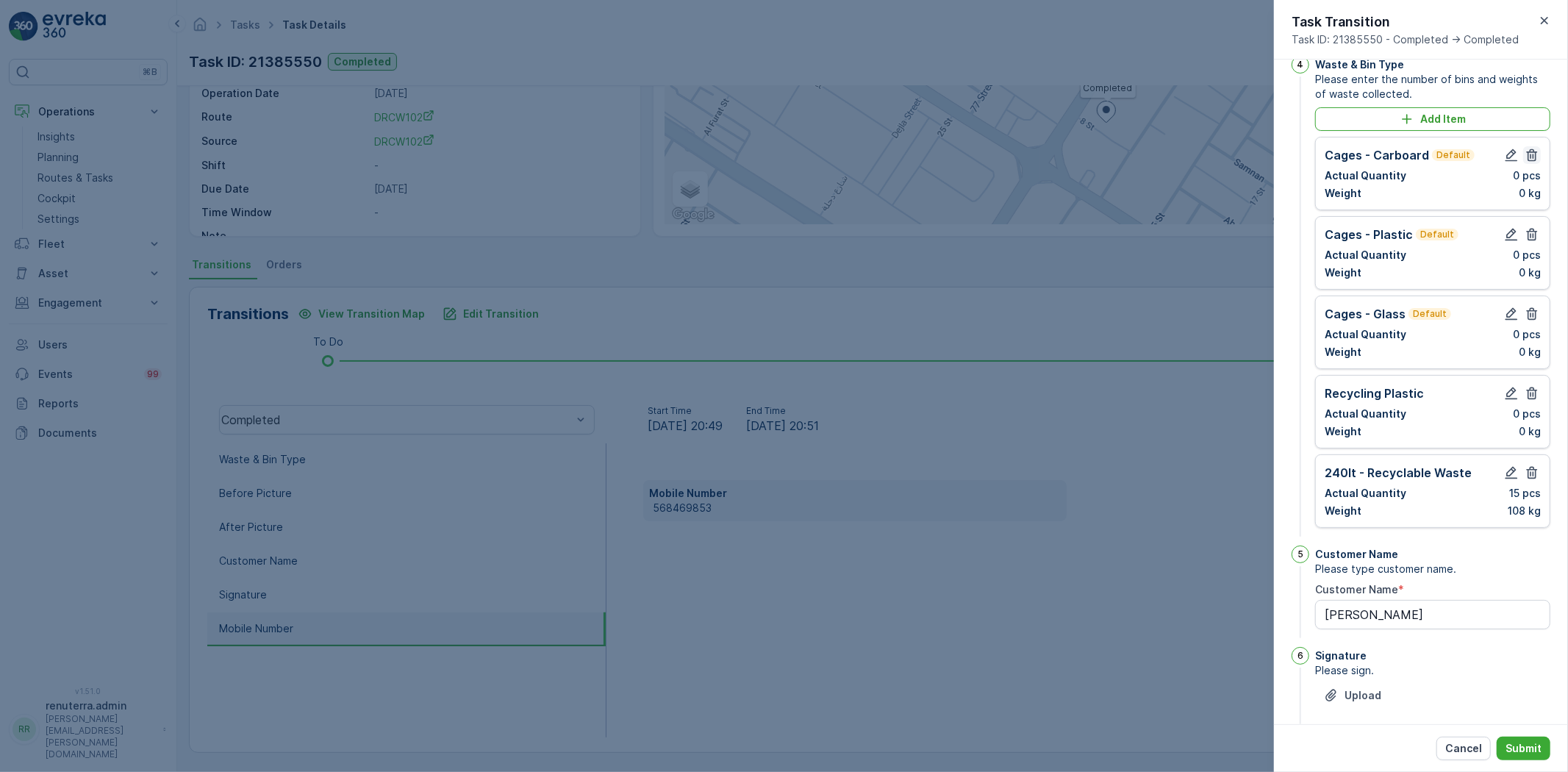
click at [1525, 163] on icon "button" at bounding box center [1531, 155] width 15 height 15
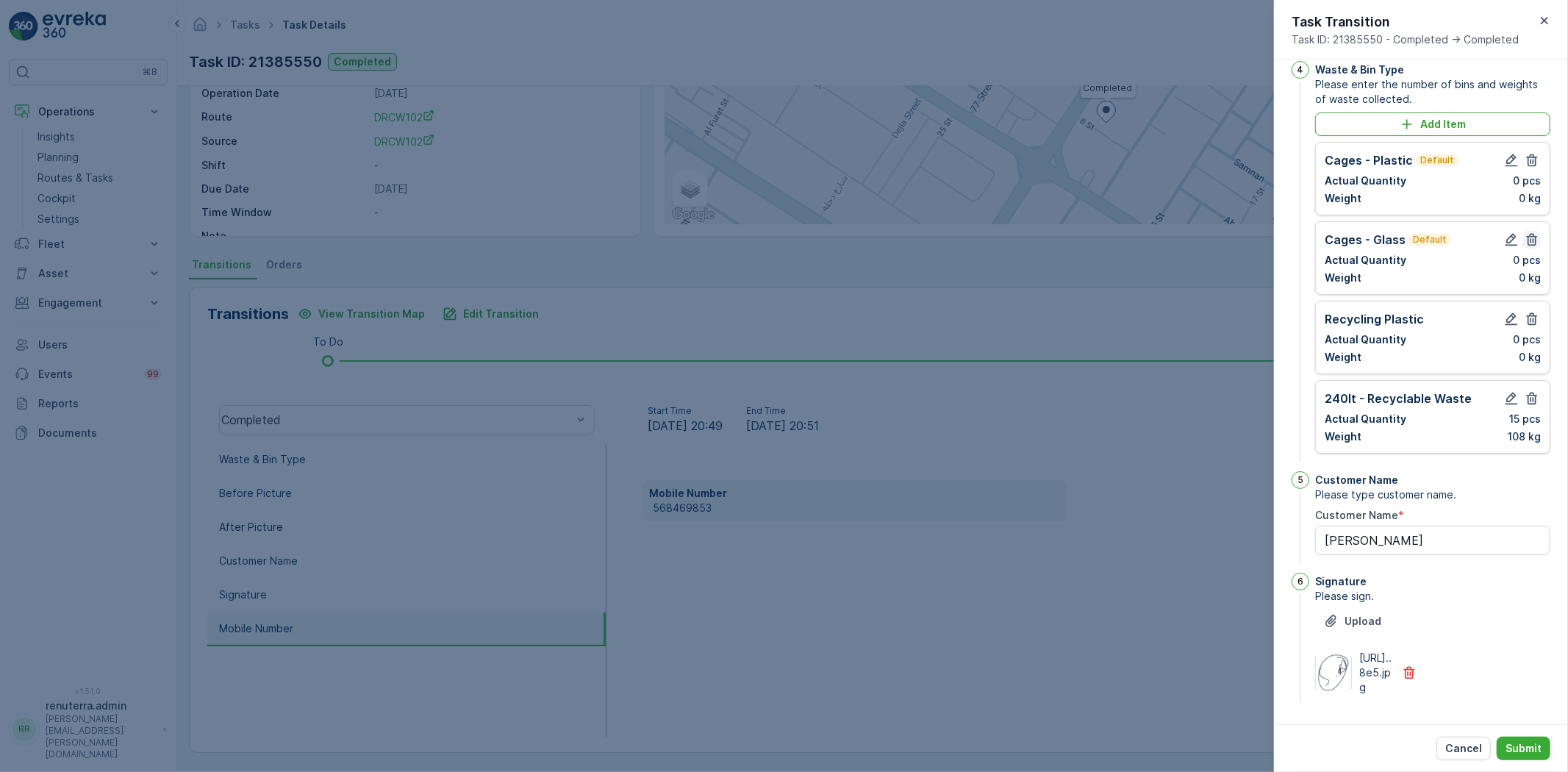
click at [1525, 168] on icon "button" at bounding box center [1531, 160] width 15 height 15
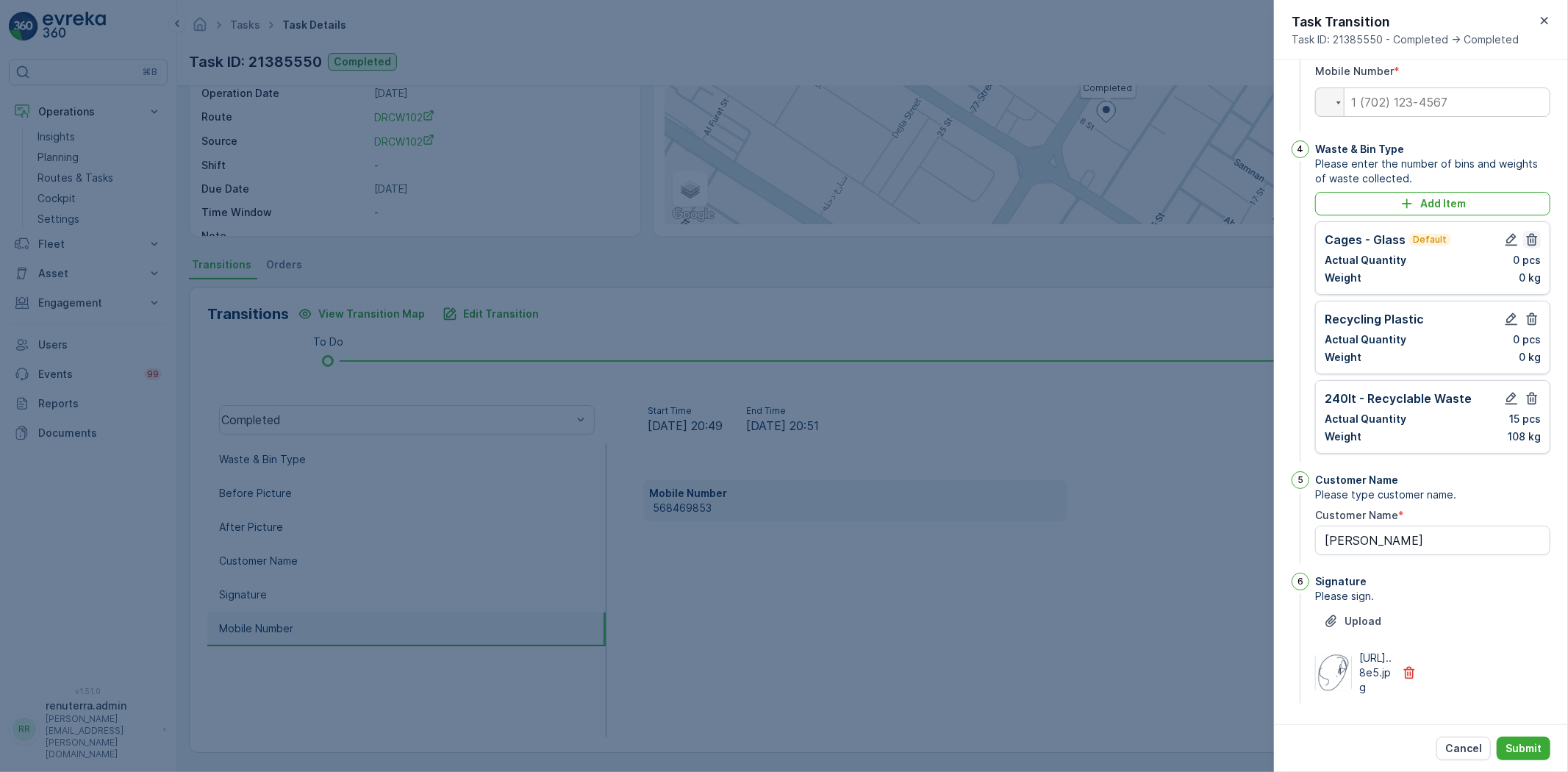
click at [1526, 234] on icon "button" at bounding box center [1531, 240] width 11 height 13
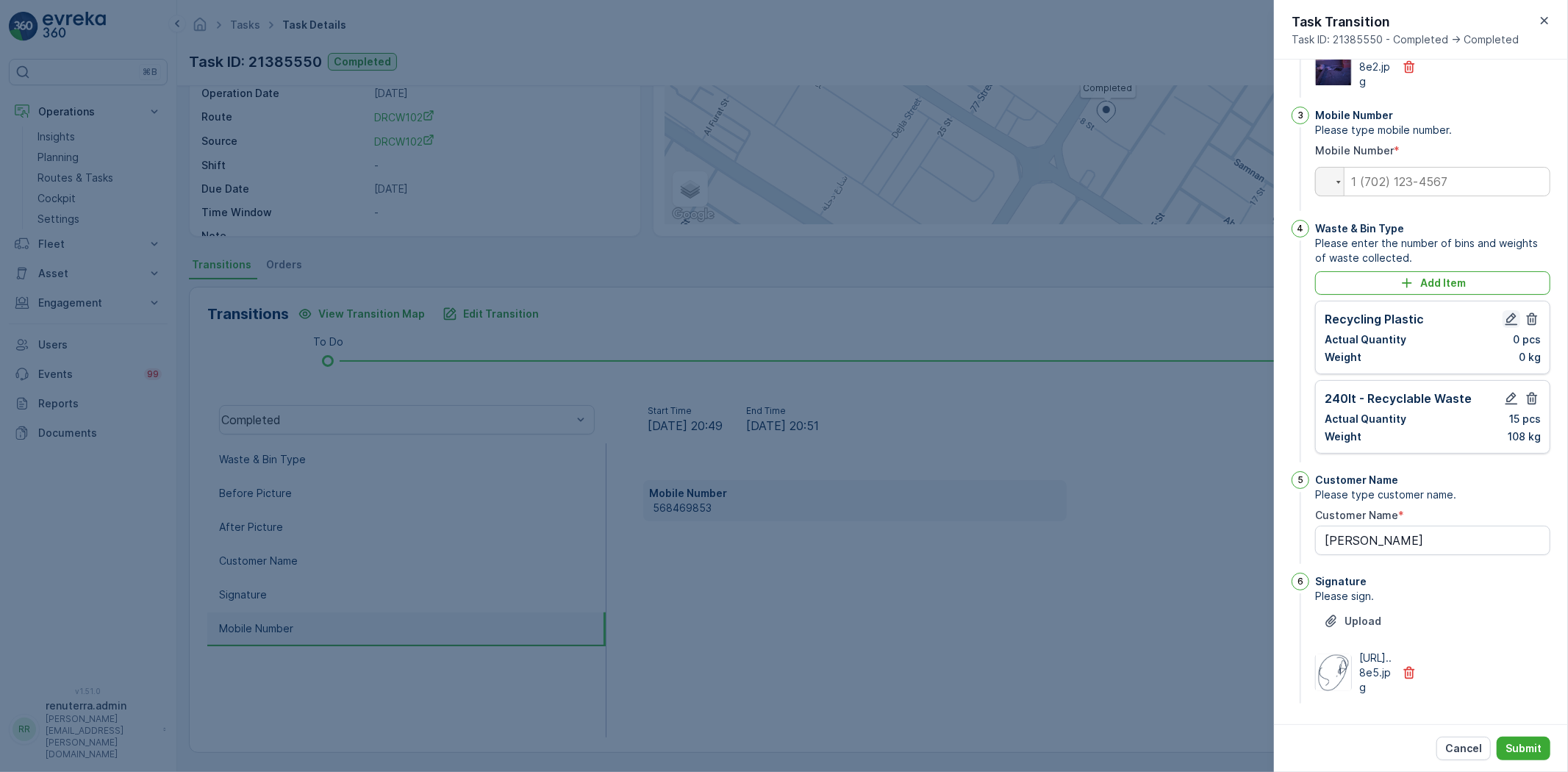
click at [1506, 312] on icon "button" at bounding box center [1510, 319] width 15 height 15
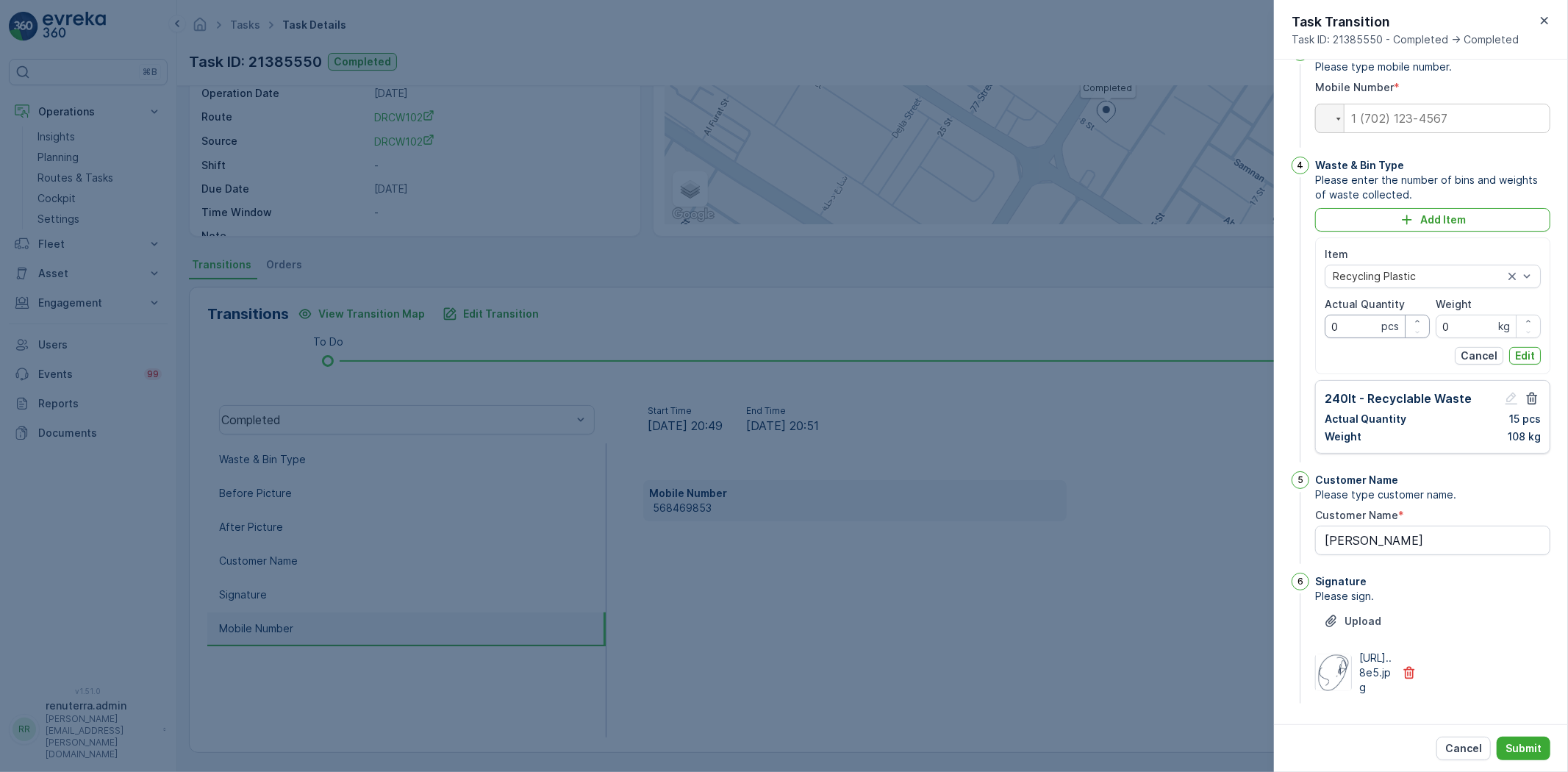
click at [1377, 338] on Quantity "0" at bounding box center [1377, 326] width 105 height 24
type Quantity "5"
click at [1459, 338] on input "0" at bounding box center [1489, 326] width 105 height 24
type input "108"
click at [1328, 338] on Quantity "5" at bounding box center [1377, 326] width 105 height 24
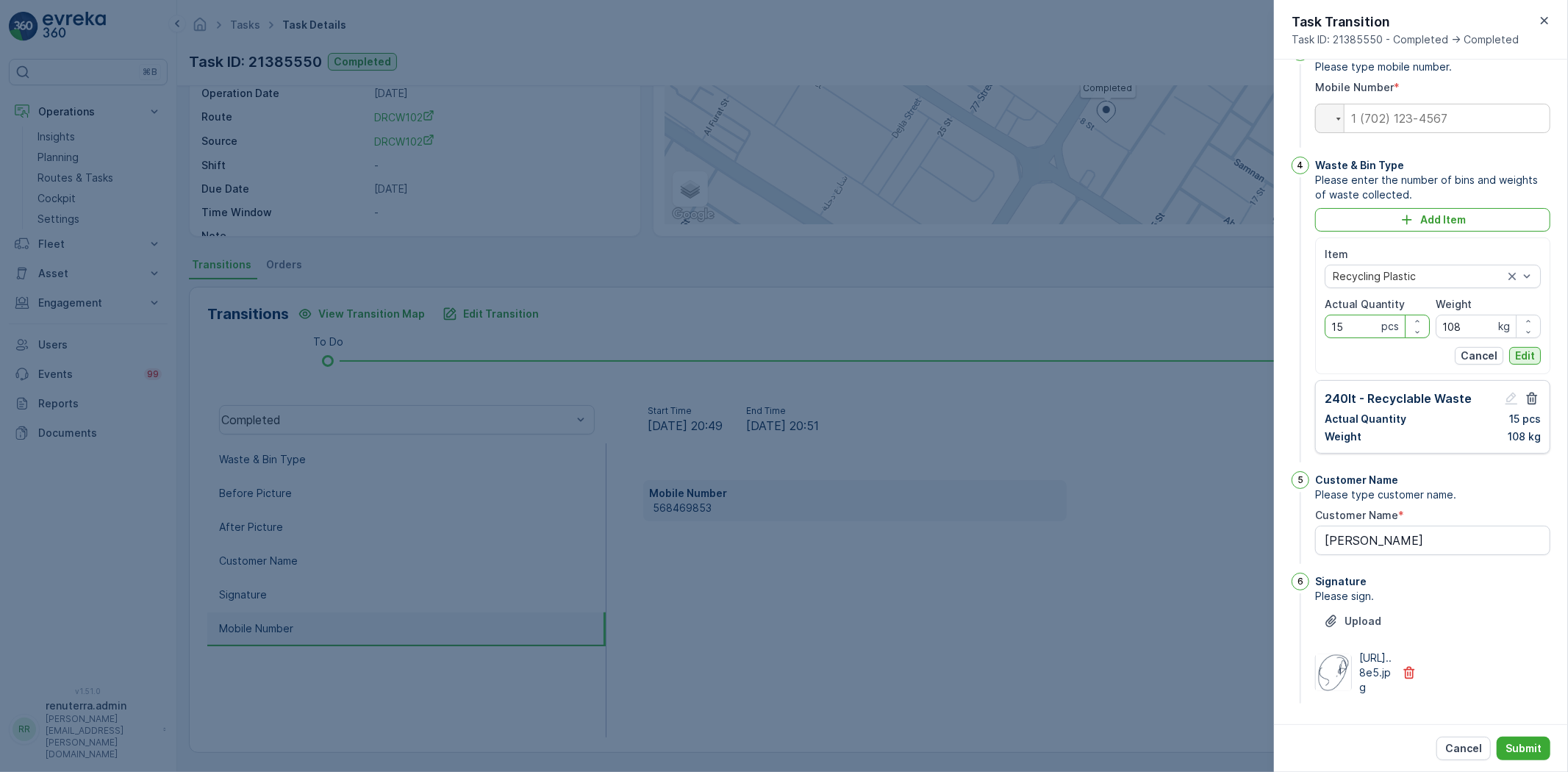
type Quantity "15"
click at [1523, 363] on p "Edit" at bounding box center [1525, 355] width 20 height 15
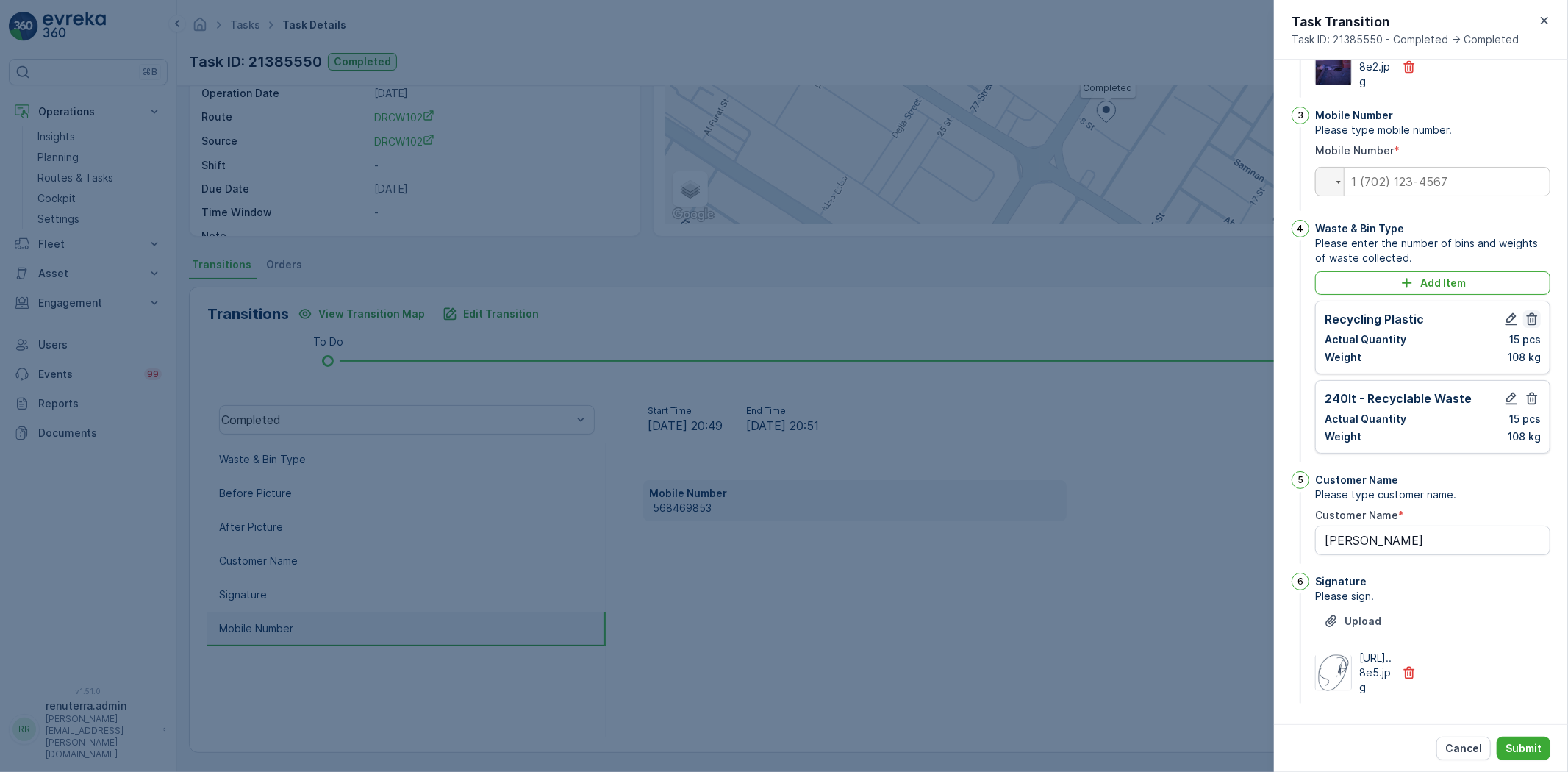
click at [1536, 390] on button "button" at bounding box center [1532, 399] width 18 height 18
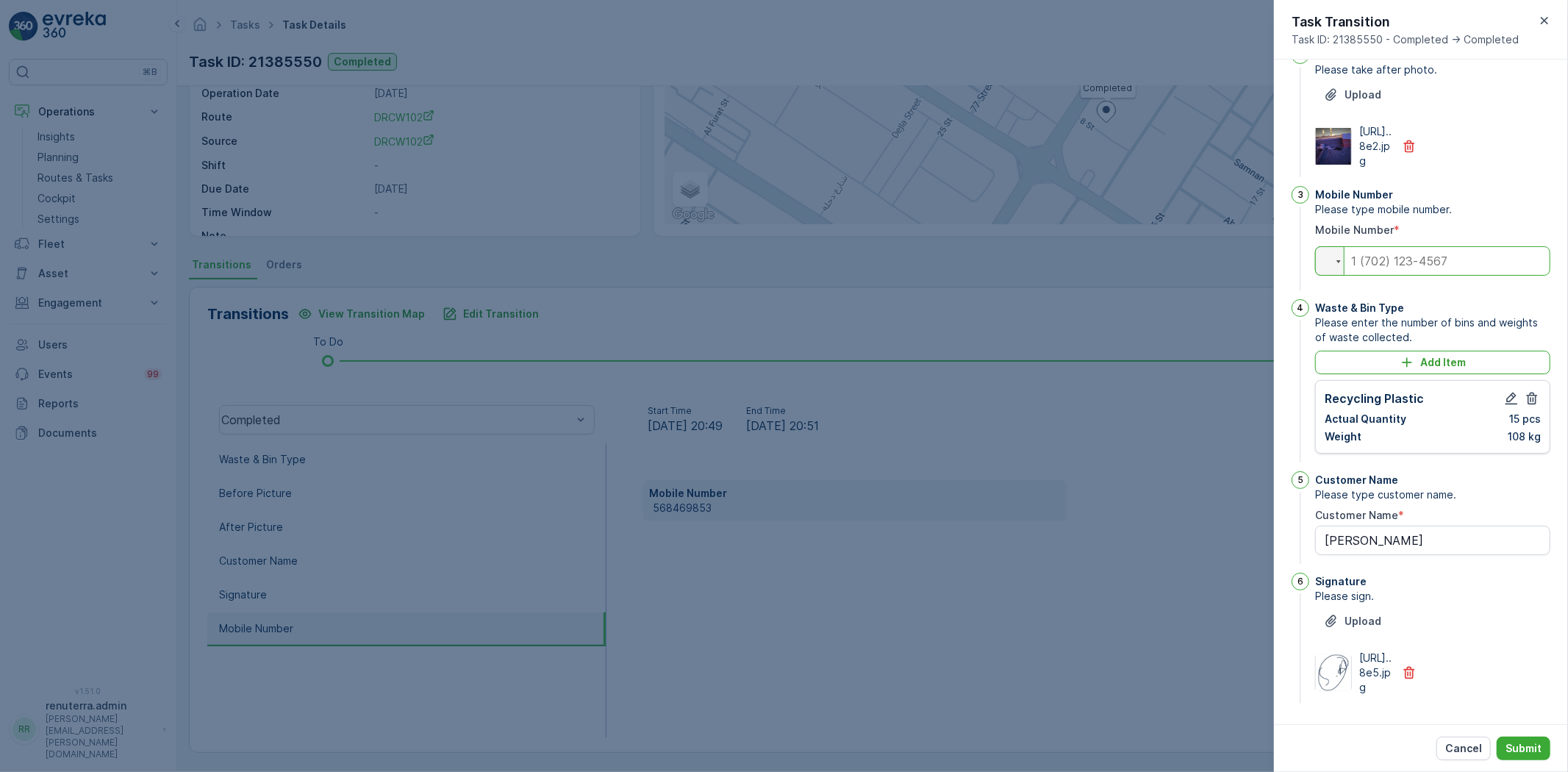
click at [1421, 246] on input "tel" at bounding box center [1432, 261] width 235 height 30
type input "0568469853"
click at [1538, 750] on p "Submit" at bounding box center [1523, 748] width 36 height 15
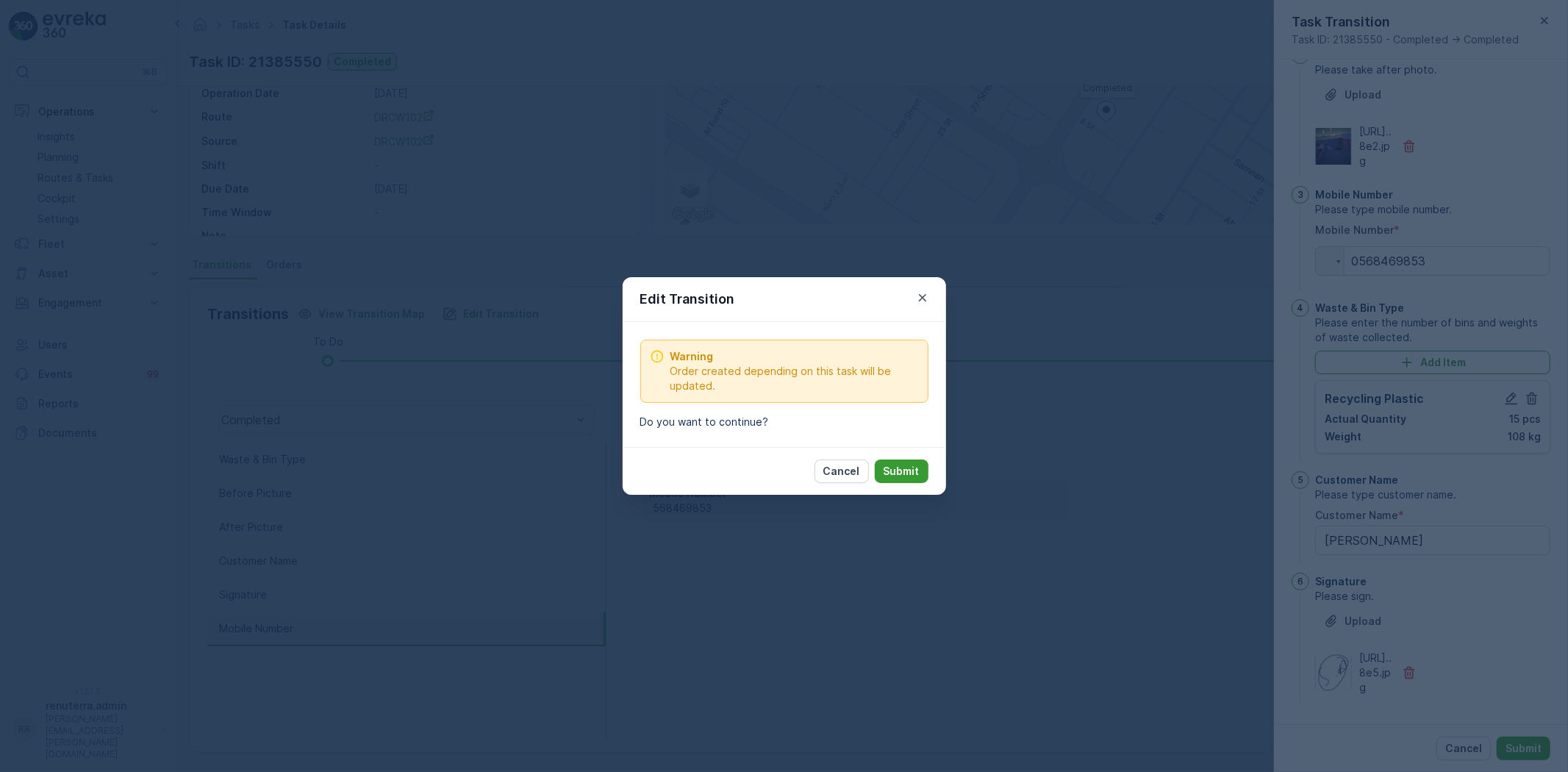
click at [897, 466] on p "Submit" at bounding box center [901, 470] width 36 height 15
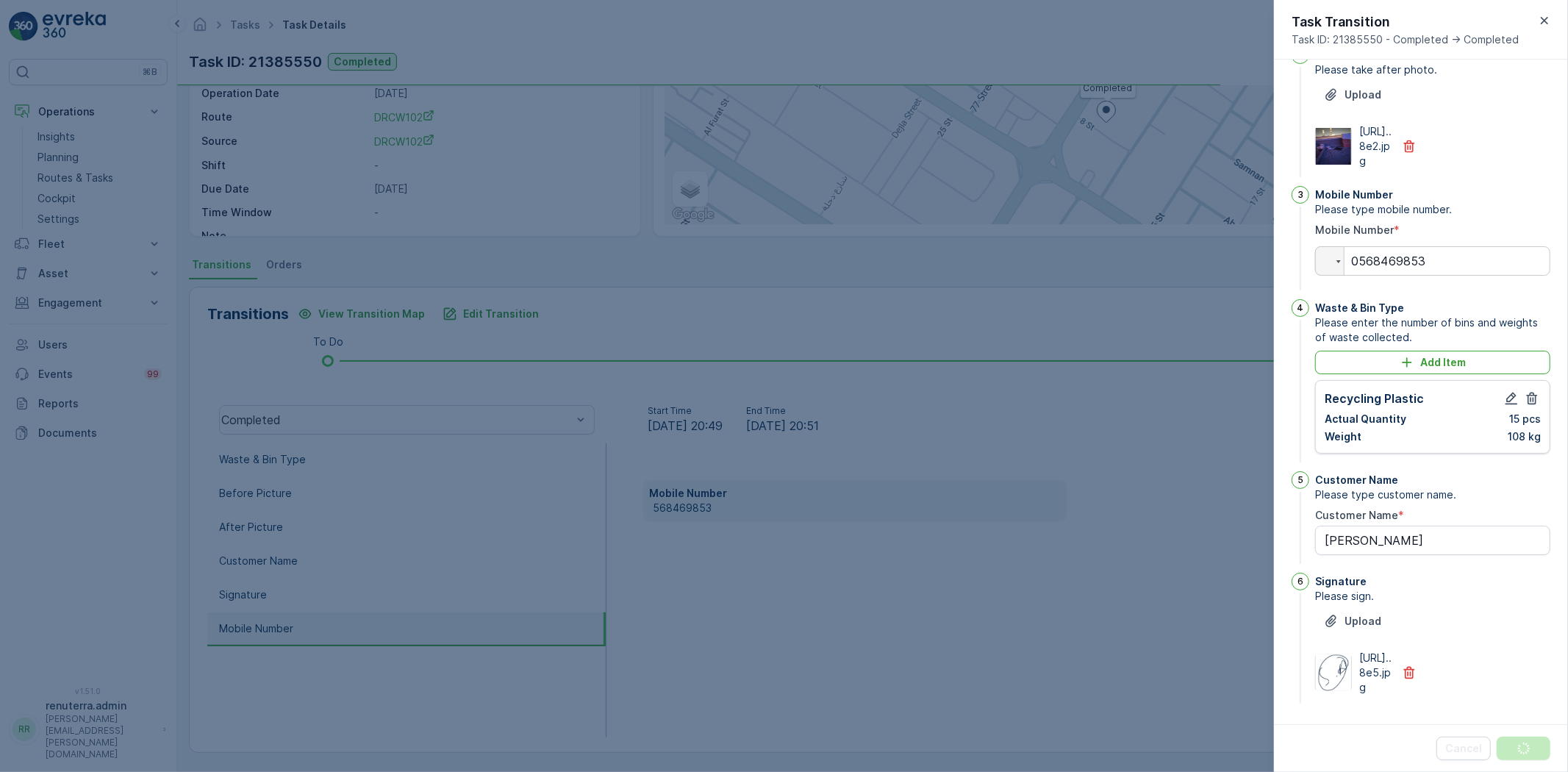
scroll to position [0, 0]
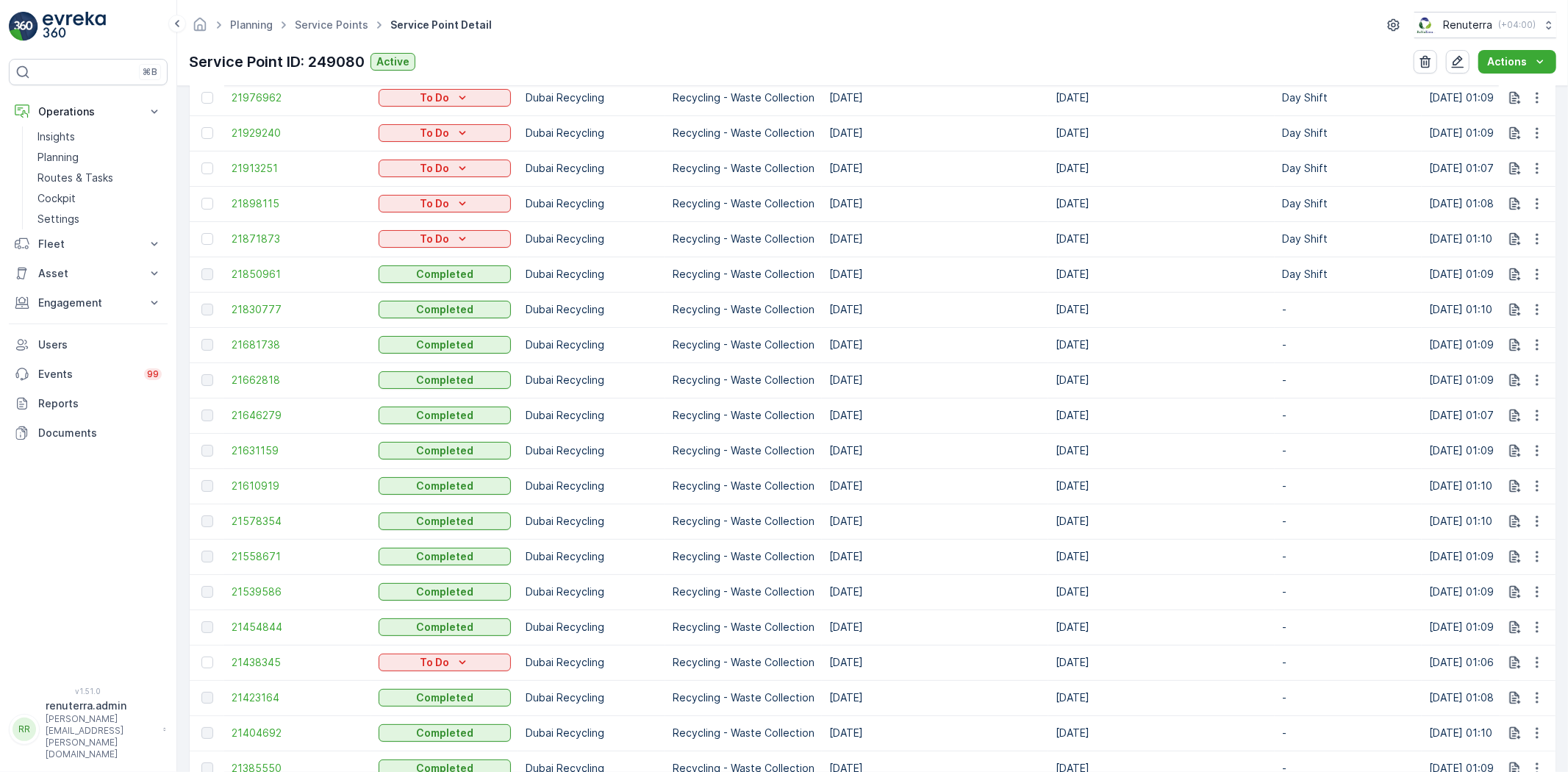
scroll to position [735, 0]
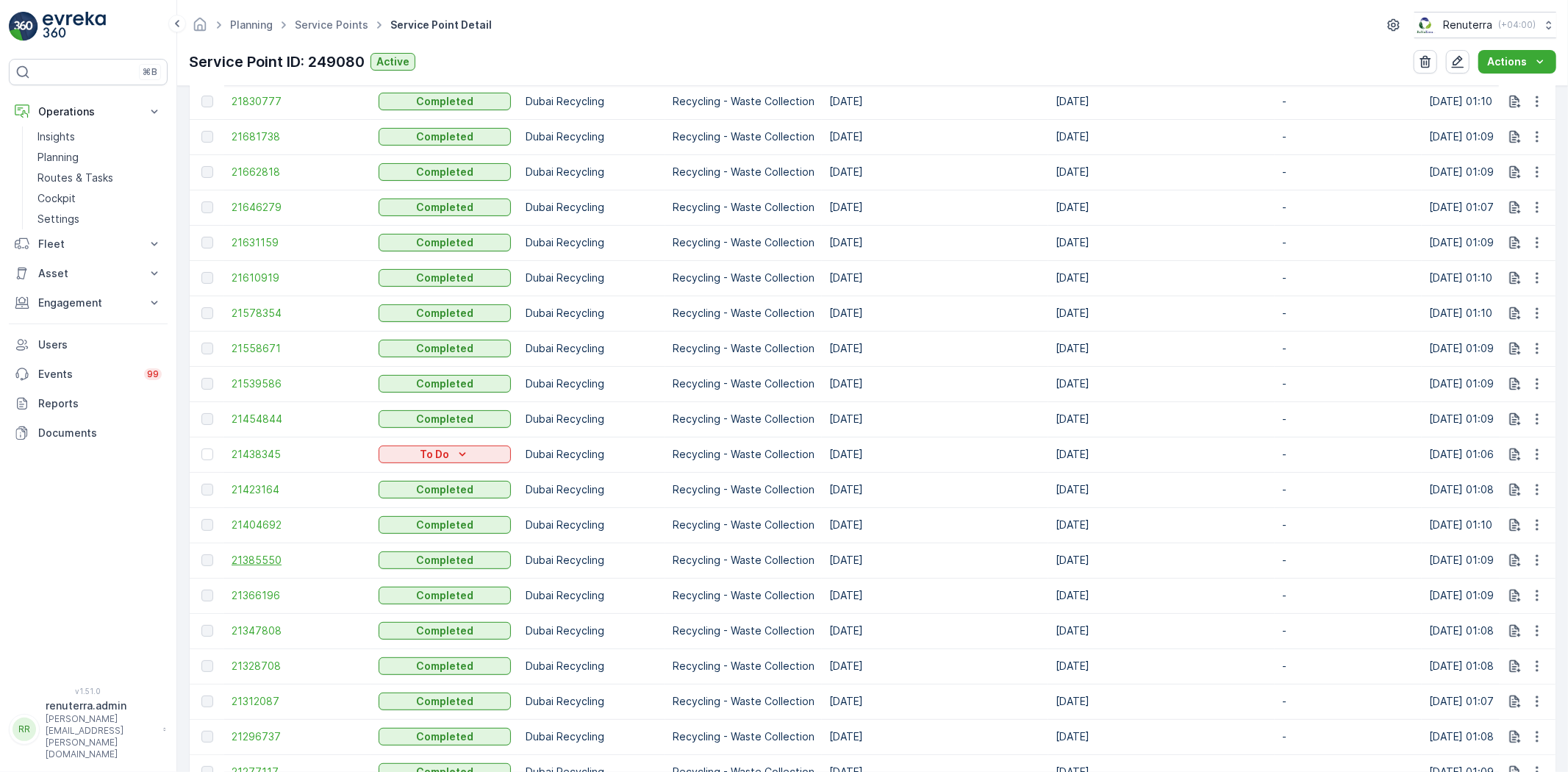
click at [248, 560] on span "21385550" at bounding box center [297, 560] width 132 height 15
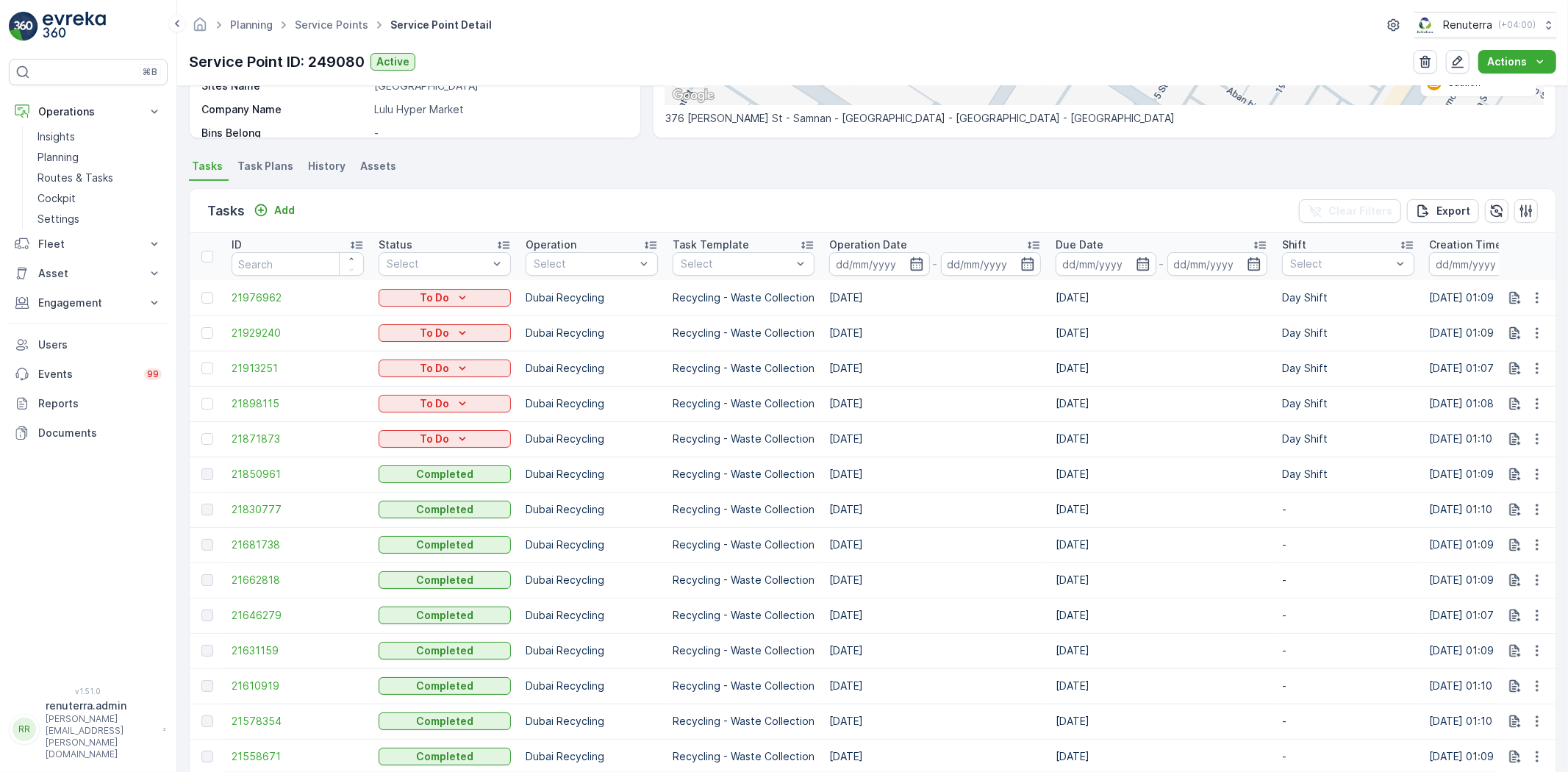
scroll to position [326, 0]
click at [915, 267] on icon "button" at bounding box center [916, 264] width 15 height 15
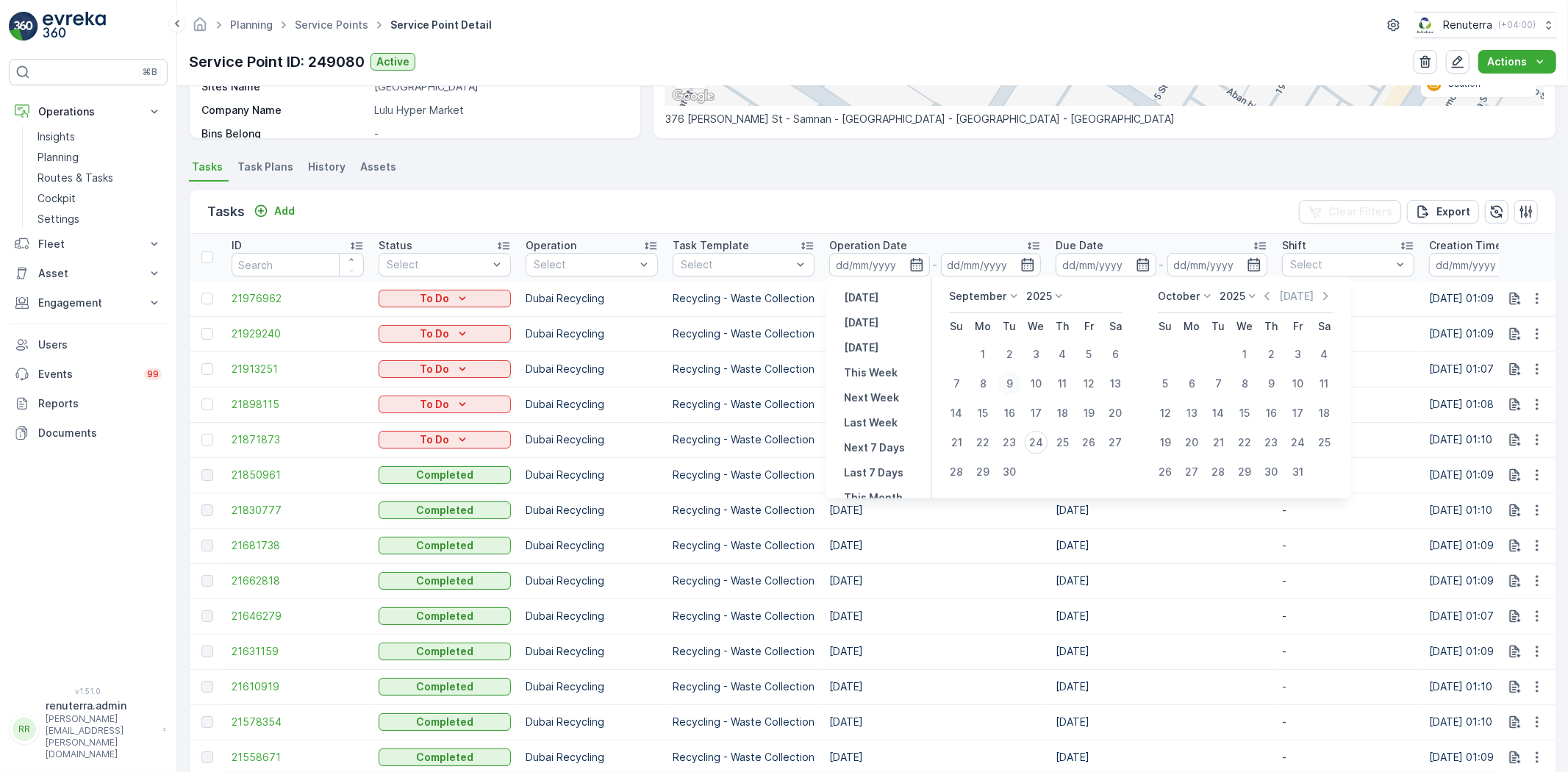
click at [1008, 379] on div "9" at bounding box center [1009, 384] width 24 height 24
type input "[DATE]"
click at [1008, 379] on div "9" at bounding box center [1009, 384] width 24 height 24
type input "[DATE]"
click at [1008, 379] on div "9" at bounding box center [1009, 384] width 24 height 24
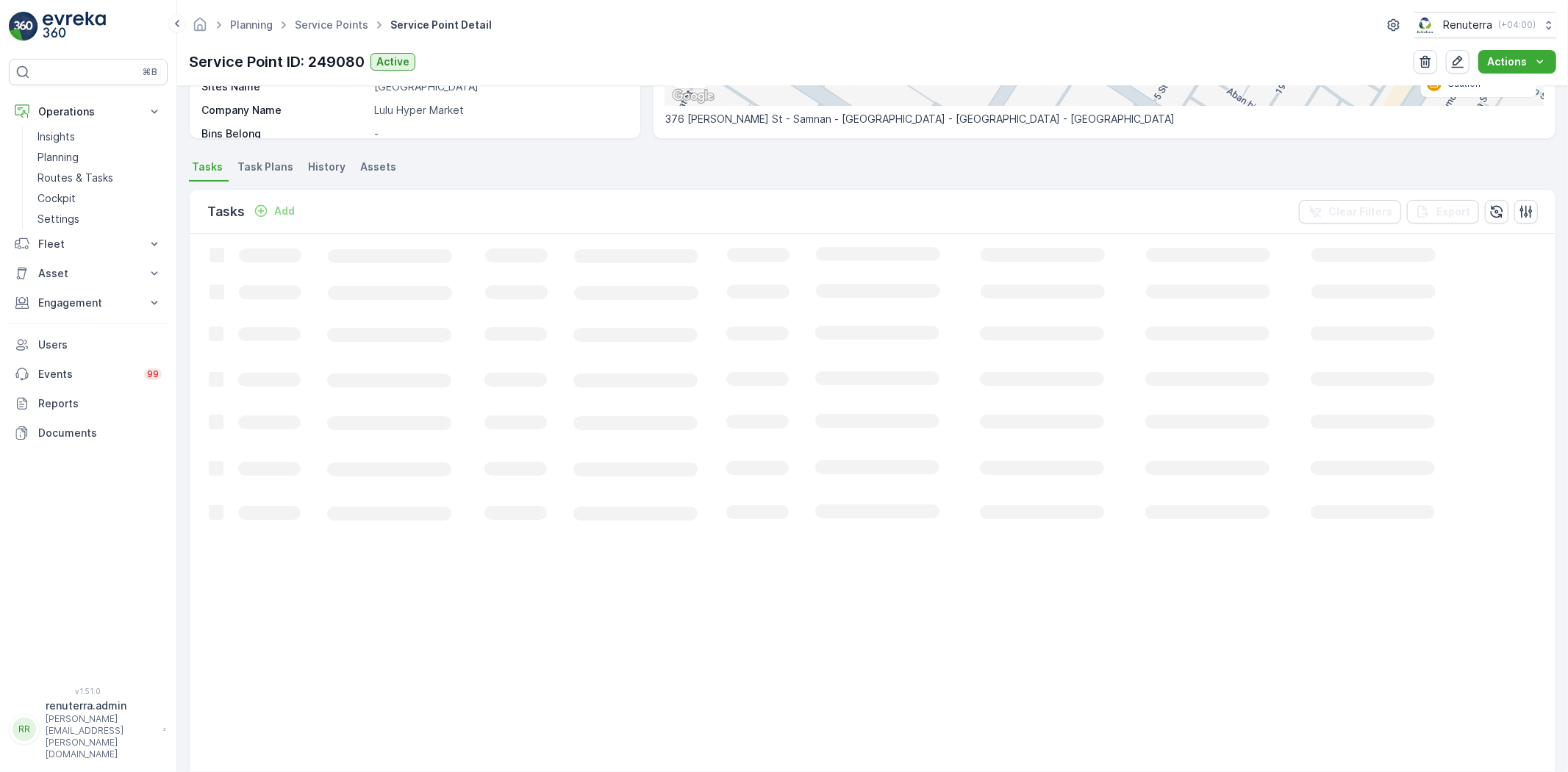
scroll to position [61, 0]
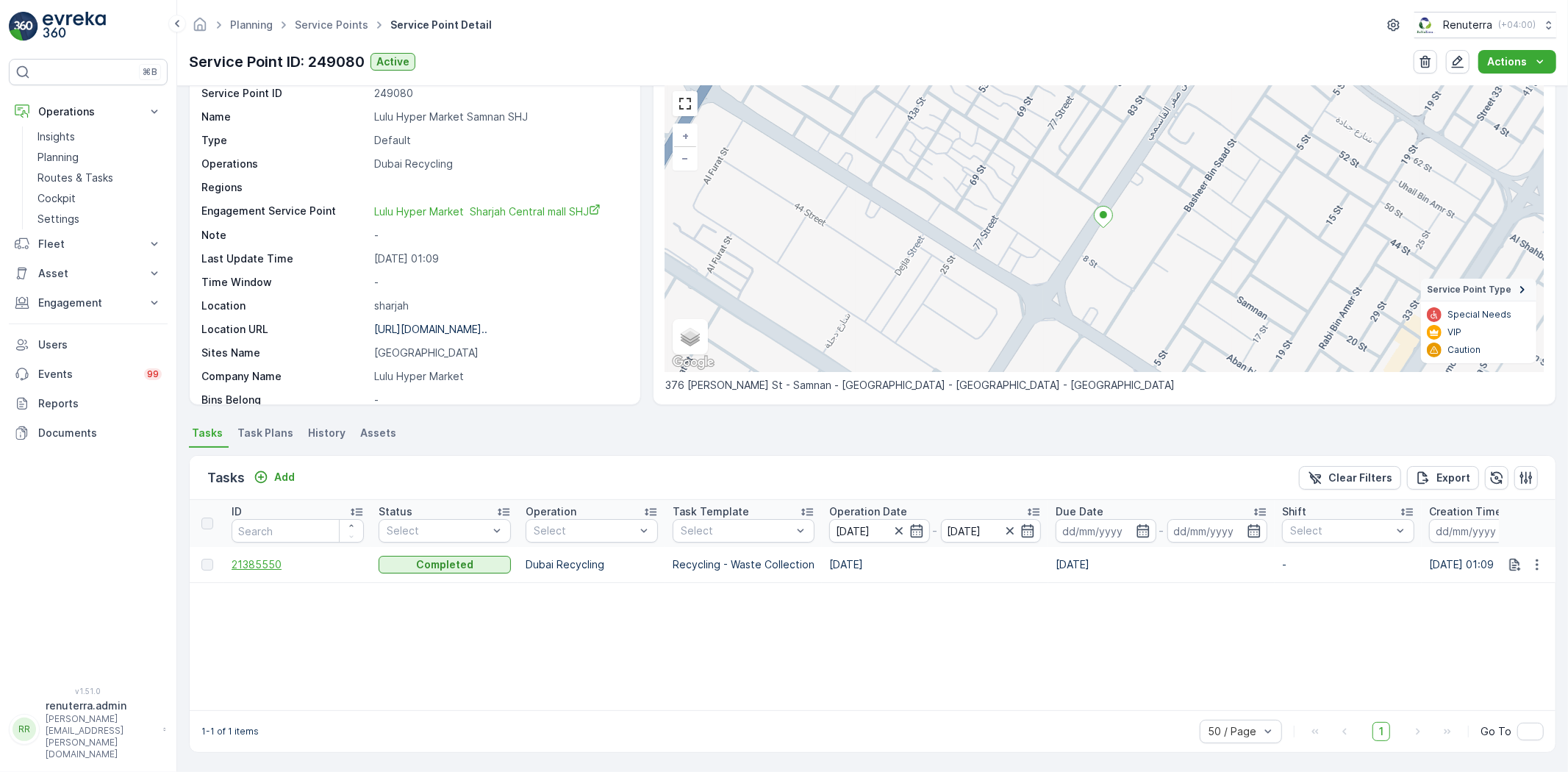
click at [248, 564] on span "21385550" at bounding box center [297, 564] width 132 height 15
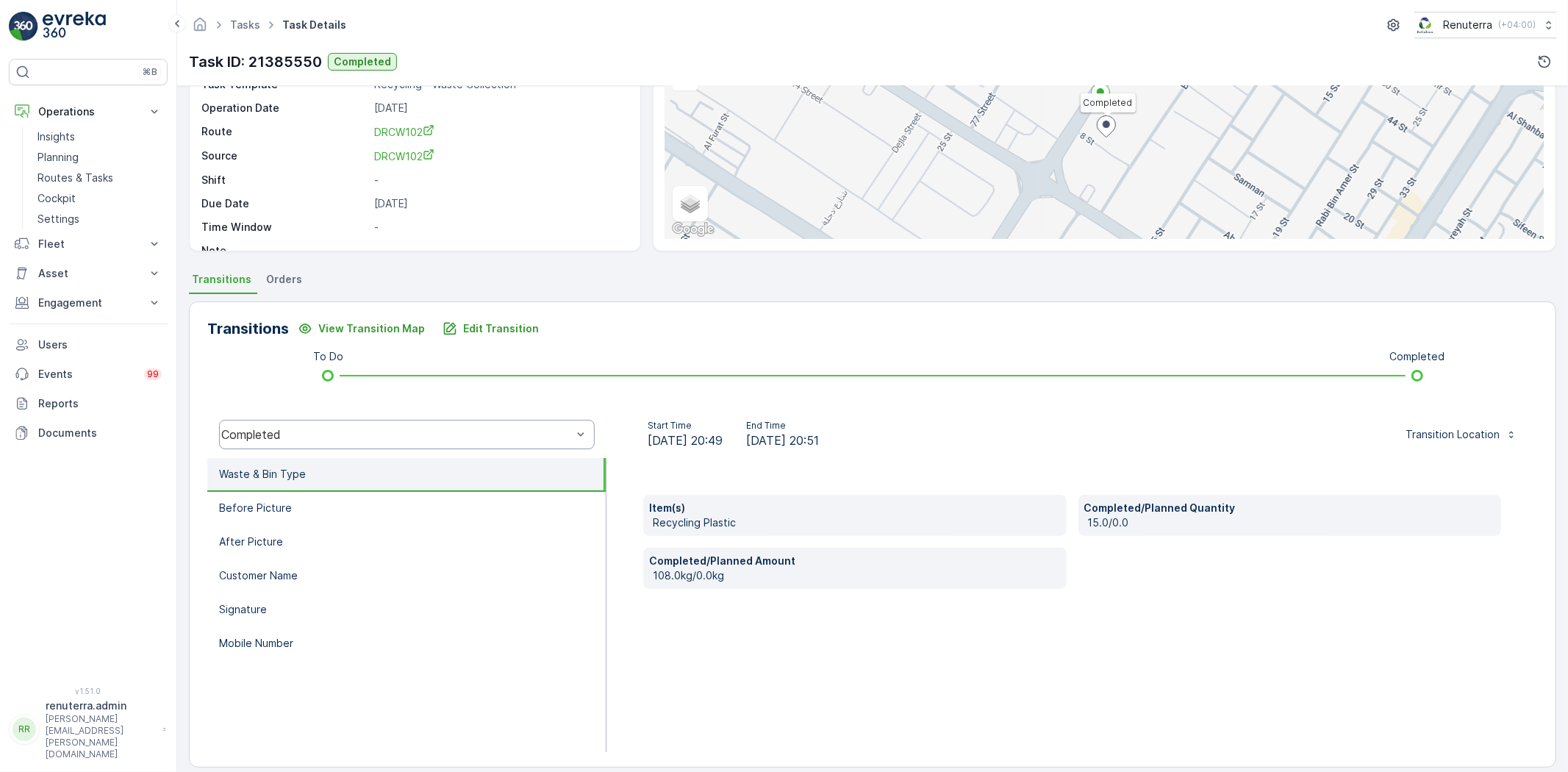
scroll to position [155, 0]
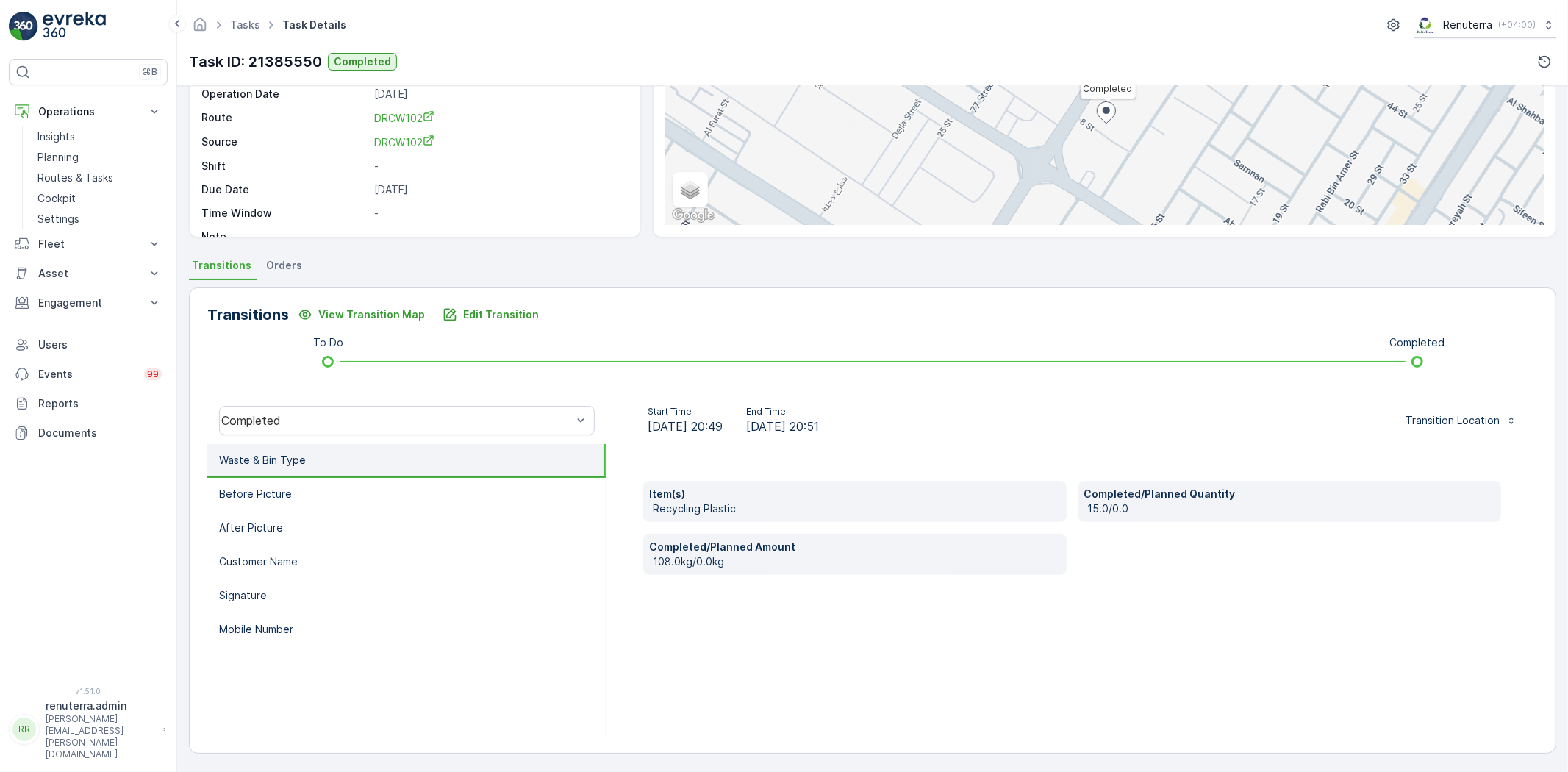
drag, startPoint x: 463, startPoint y: 283, endPoint x: 467, endPoint y: 300, distance: 17.5
click at [463, 284] on div "Transitions View Transition Map Edit Transition To Do Completed Completed Start…" at bounding box center [872, 518] width 1368 height 476
click at [482, 310] on p "Edit Transition" at bounding box center [501, 315] width 75 height 15
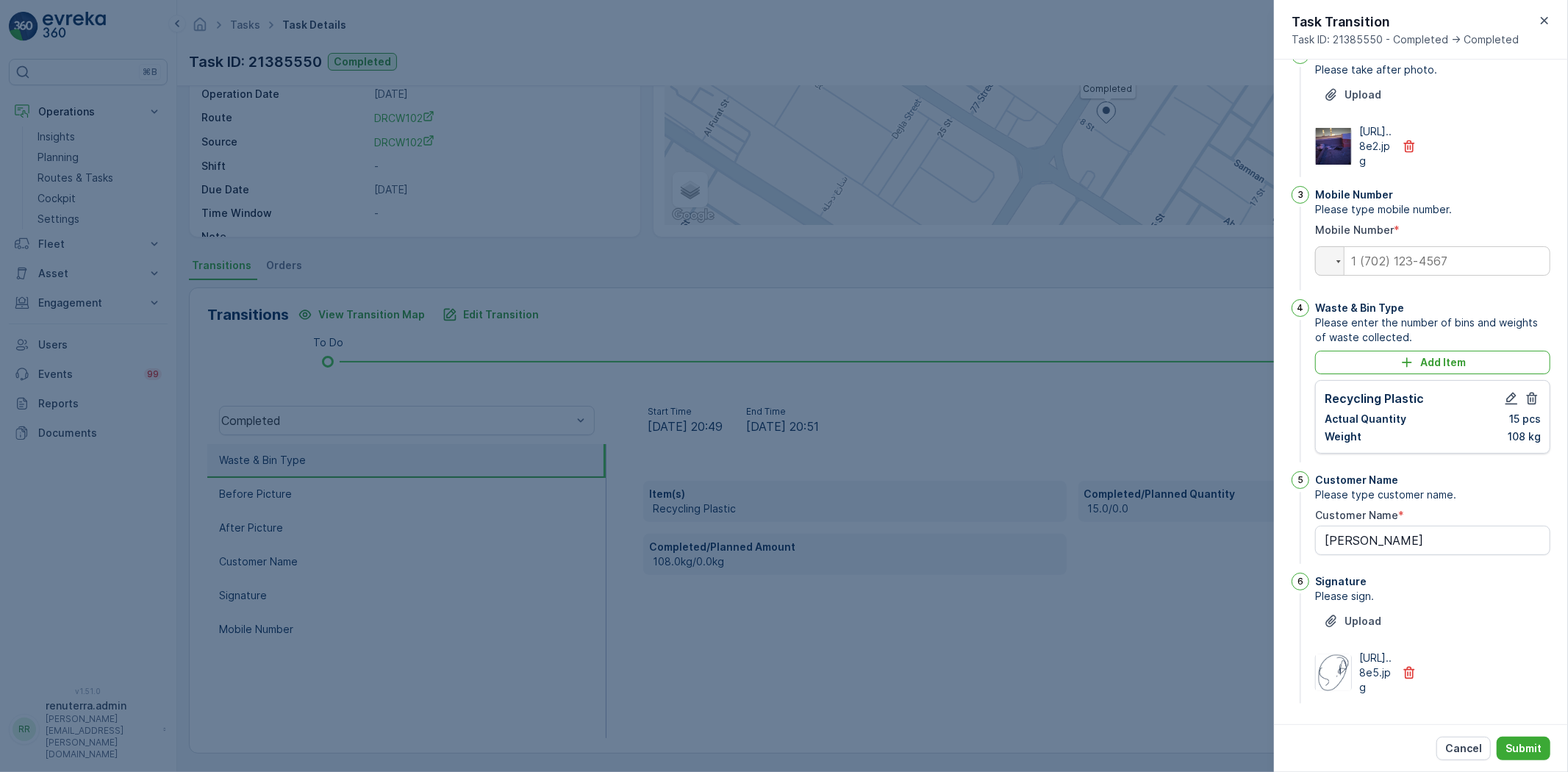
scroll to position [259, 0]
click at [1471, 741] on p "Cancel" at bounding box center [1463, 748] width 37 height 15
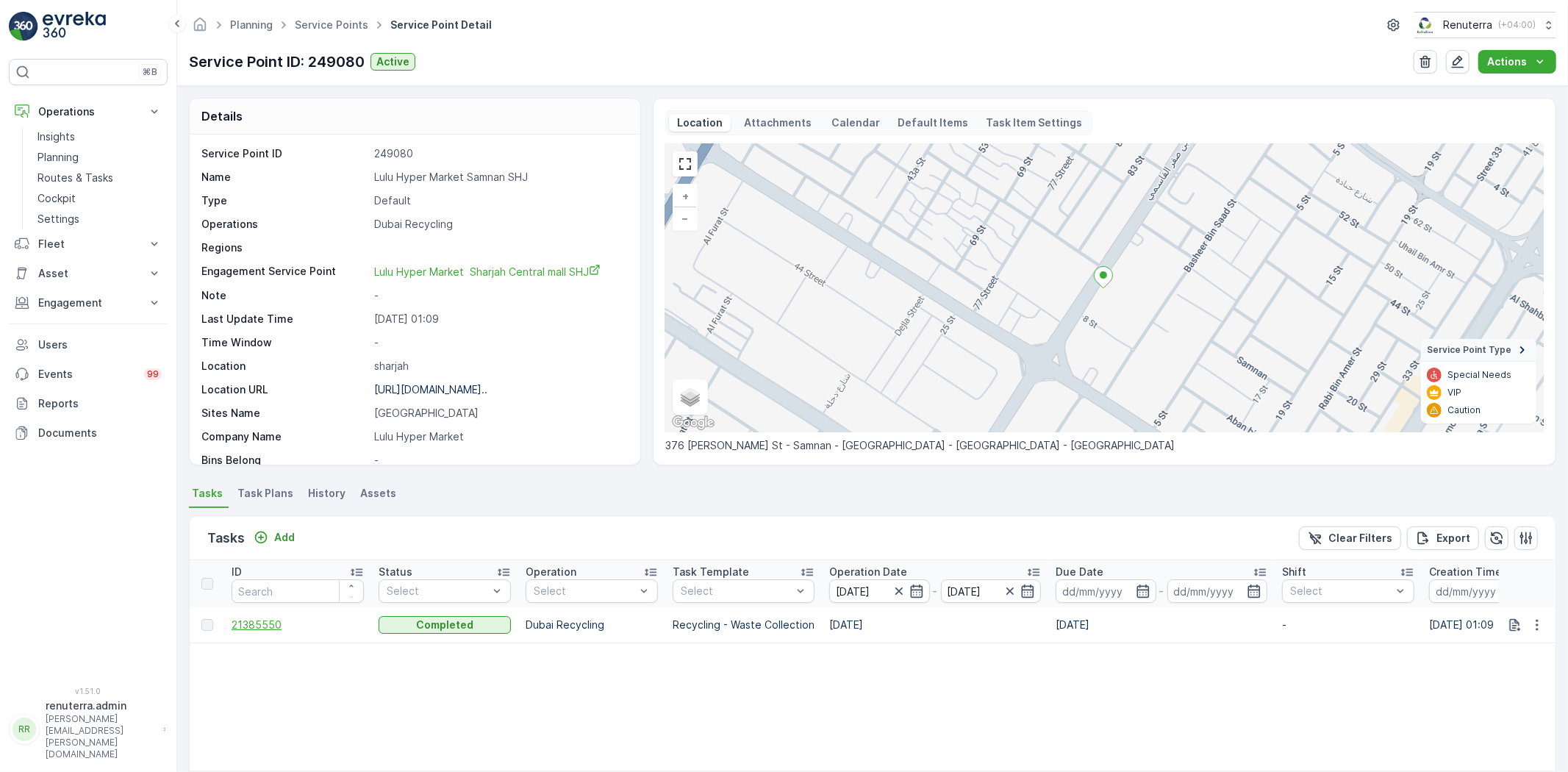
click at [260, 623] on span "21385550" at bounding box center [297, 624] width 132 height 15
